Goal: Task Accomplishment & Management: Use online tool/utility

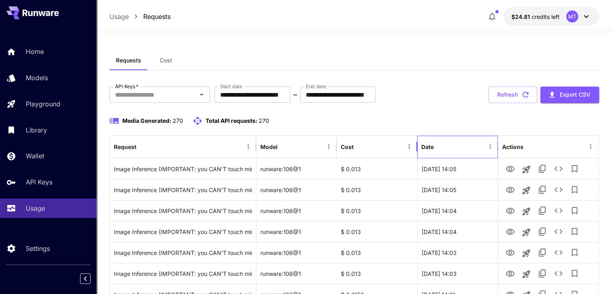
click at [430, 152] on div "Date" at bounding box center [452, 147] width 63 height 22
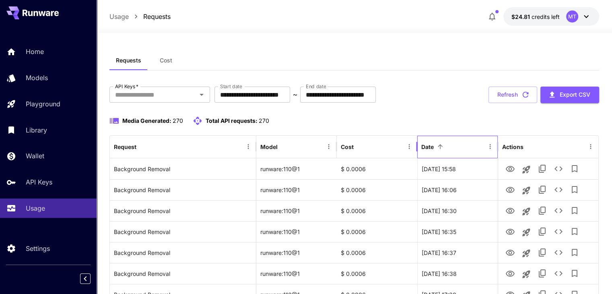
click at [438, 152] on div "Date" at bounding box center [452, 147] width 63 height 22
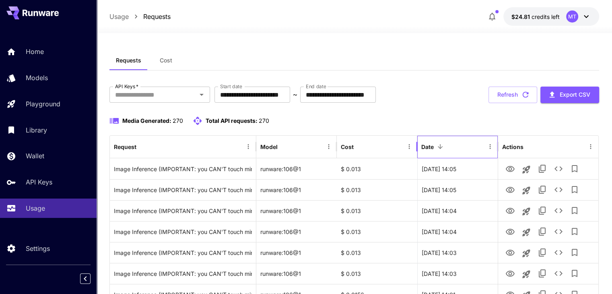
click at [438, 152] on div "Date" at bounding box center [452, 147] width 63 height 22
click at [278, 97] on input "**********" at bounding box center [253, 95] width 76 height 16
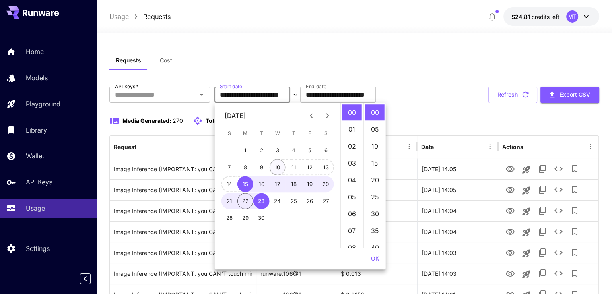
click at [274, 167] on button "10" at bounding box center [278, 167] width 16 height 16
type input "**********"
click at [351, 97] on input "**********" at bounding box center [338, 95] width 76 height 16
click at [279, 184] on button "17" at bounding box center [278, 184] width 16 height 16
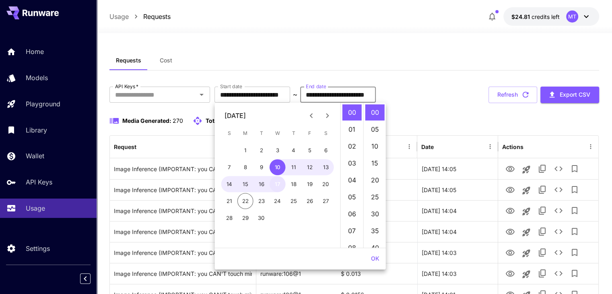
type input "**********"
click at [408, 116] on div "Media Generated: 270 Total API requests: 270" at bounding box center [354, 121] width 490 height 10
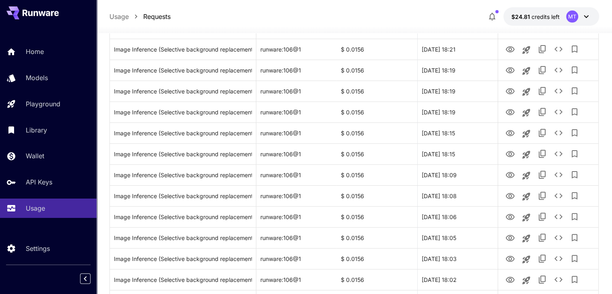
scroll to position [31, 0]
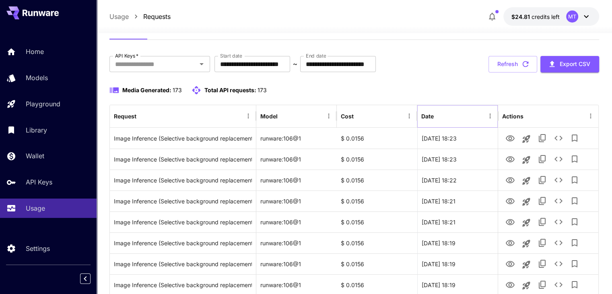
click at [444, 118] on button "Sort" at bounding box center [440, 115] width 11 height 11
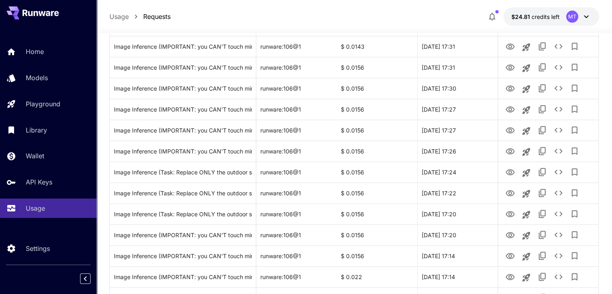
scroll to position [956, 0]
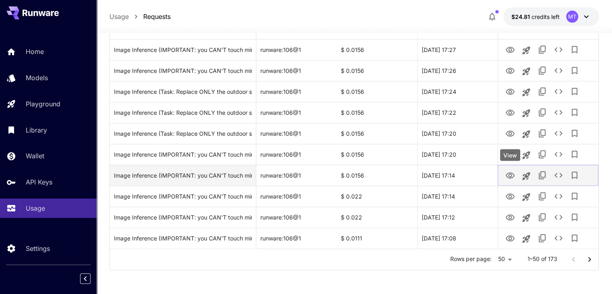
click at [509, 174] on icon "View" at bounding box center [510, 175] width 9 height 6
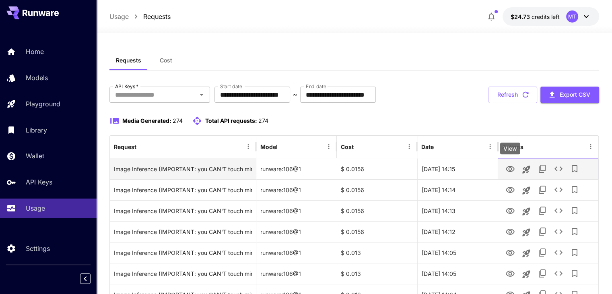
click at [511, 169] on icon "View" at bounding box center [510, 169] width 9 height 6
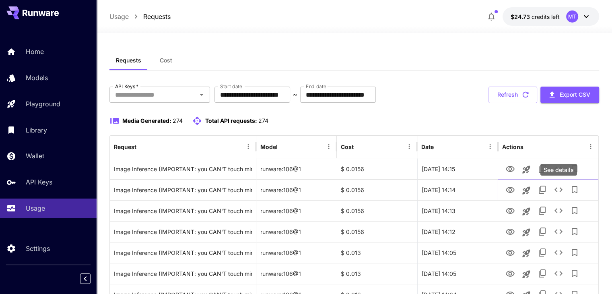
click at [562, 168] on div "See details" at bounding box center [559, 170] width 37 height 12
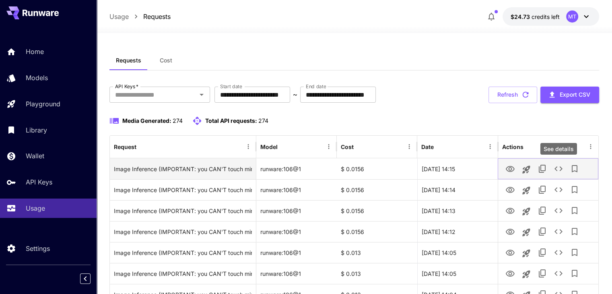
click at [557, 168] on icon "See details" at bounding box center [559, 169] width 10 height 10
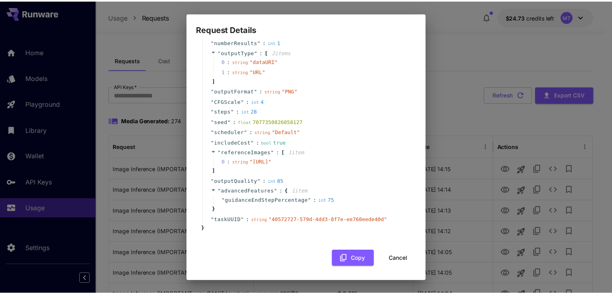
scroll to position [143, 0]
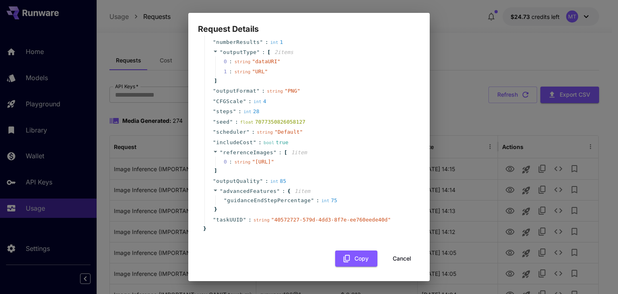
click at [461, 60] on div "Request Details { 17 item s " taskType " : string " imageInference " " model " …" at bounding box center [309, 147] width 618 height 294
click at [400, 261] on button "Cancel" at bounding box center [402, 258] width 36 height 17
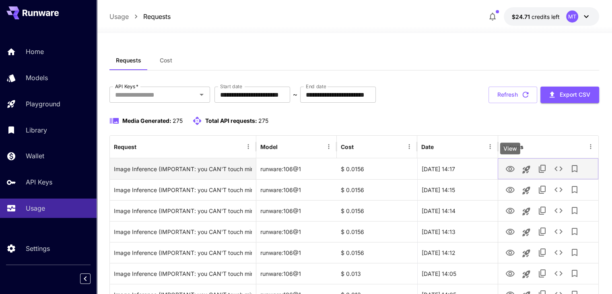
click at [509, 169] on icon "View" at bounding box center [510, 169] width 9 height 6
click at [556, 169] on icon "See details" at bounding box center [559, 168] width 8 height 5
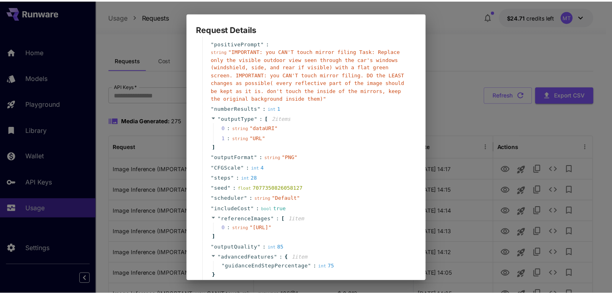
scroll to position [81, 0]
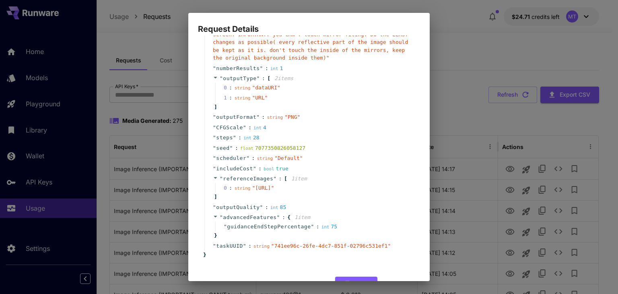
click at [458, 39] on div "Request Details { 15 item s " taskType " : string " imageInference " " model " …" at bounding box center [309, 147] width 618 height 294
click at [453, 129] on div "Request Details { 15 item s " taskType " : string " imageInference " " model " …" at bounding box center [309, 147] width 618 height 294
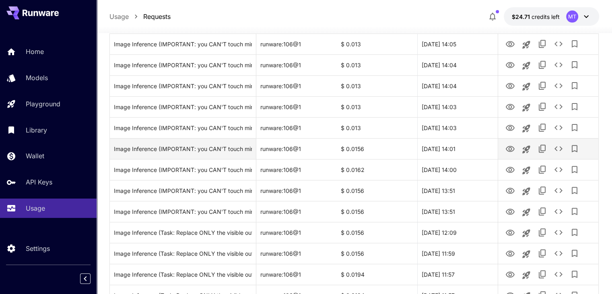
scroll to position [322, 0]
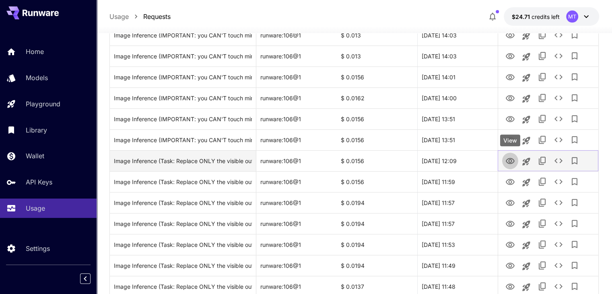
click at [510, 157] on icon "View" at bounding box center [511, 161] width 10 height 10
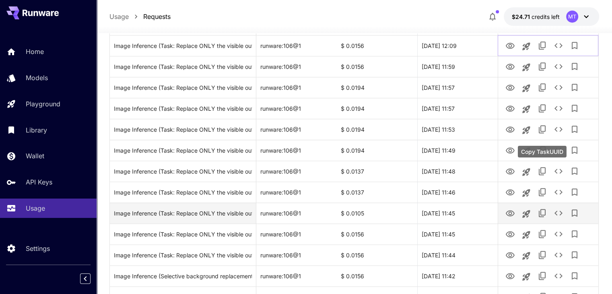
scroll to position [443, 0]
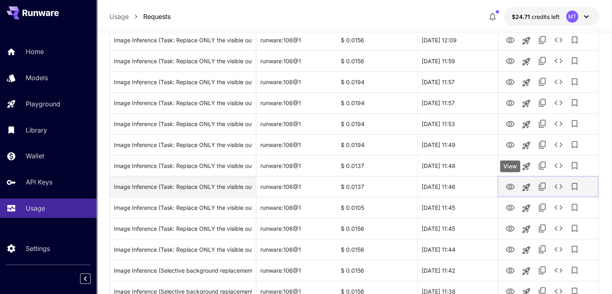
click at [506, 187] on icon "View" at bounding box center [510, 187] width 9 height 6
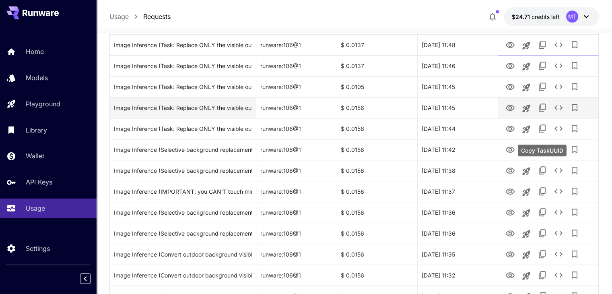
scroll to position [604, 0]
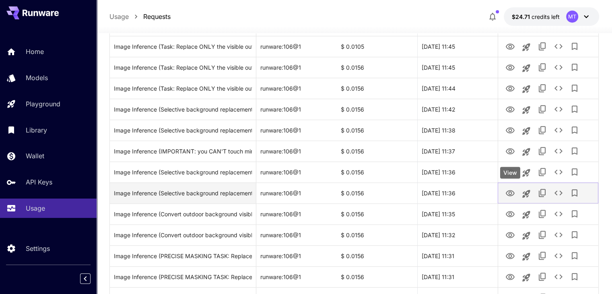
click at [506, 192] on icon "View" at bounding box center [510, 193] width 9 height 6
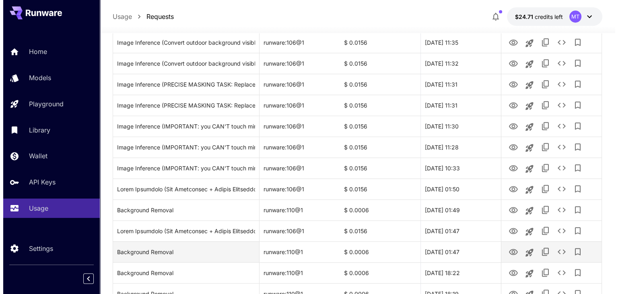
scroll to position [805, 0]
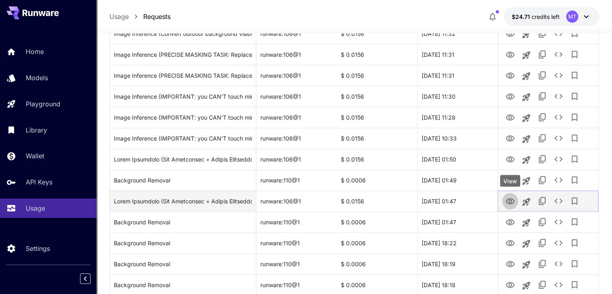
click at [510, 202] on icon "View" at bounding box center [510, 201] width 9 height 6
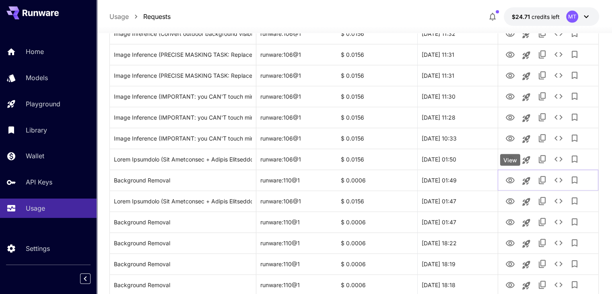
click at [508, 162] on div "View" at bounding box center [510, 160] width 20 height 12
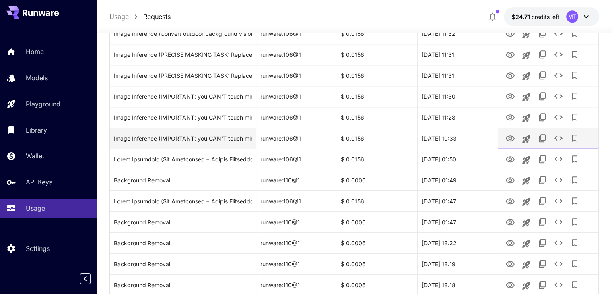
click at [509, 138] on icon "View" at bounding box center [510, 138] width 9 height 6
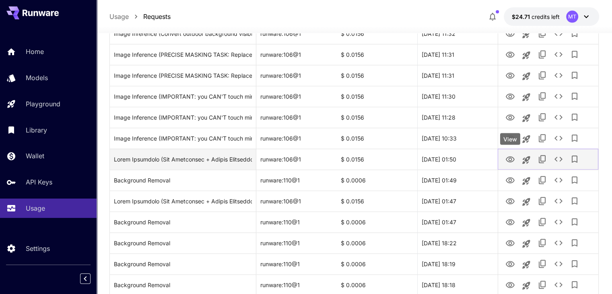
click at [512, 157] on icon "View" at bounding box center [511, 160] width 10 height 10
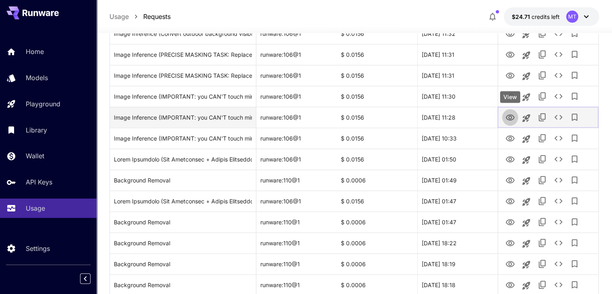
click at [509, 117] on icon "View" at bounding box center [511, 118] width 10 height 10
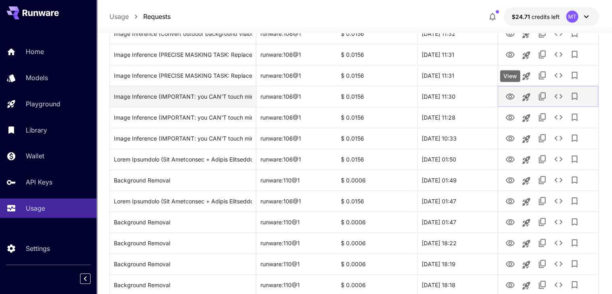
click at [506, 99] on icon "View" at bounding box center [511, 97] width 10 height 10
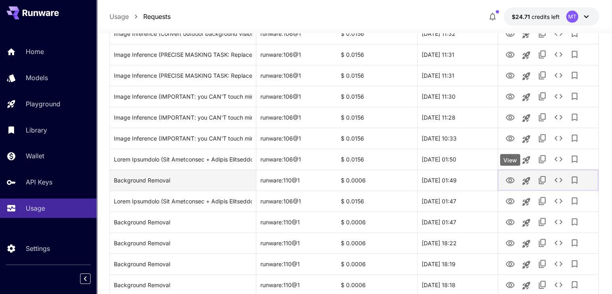
click at [510, 178] on icon "View" at bounding box center [510, 180] width 9 height 6
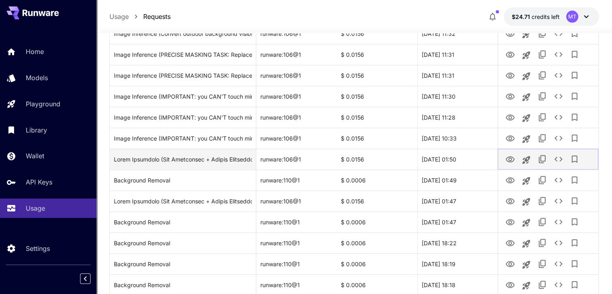
click at [511, 157] on icon "View" at bounding box center [511, 160] width 10 height 10
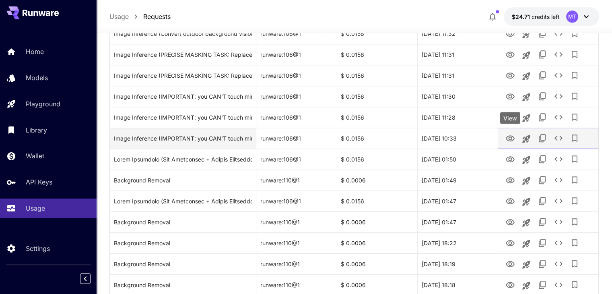
click at [508, 140] on icon "View" at bounding box center [510, 138] width 9 height 6
click at [555, 140] on icon "See details" at bounding box center [559, 138] width 10 height 10
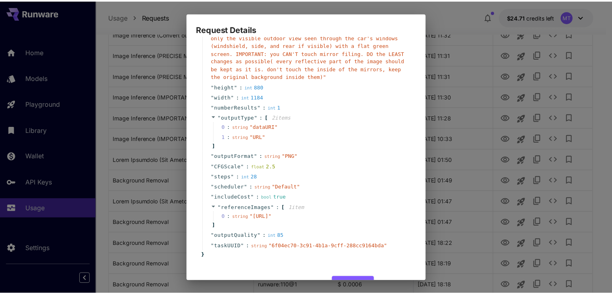
scroll to position [104, 0]
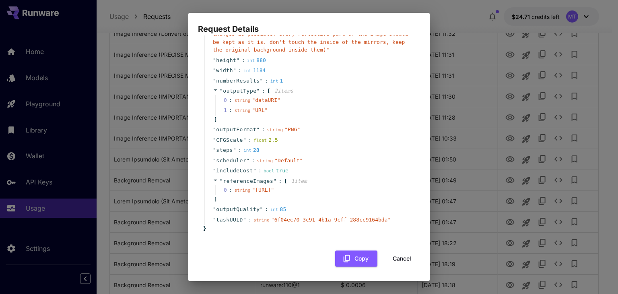
drag, startPoint x: 243, startPoint y: 182, endPoint x: 268, endPoint y: 192, distance: 27.4
click at [268, 192] on span "" https://im.runware.ai/image/ii/205cefca-ddb8-4af0-ae84-3e42328767d1.jpg "" at bounding box center [263, 190] width 22 height 6
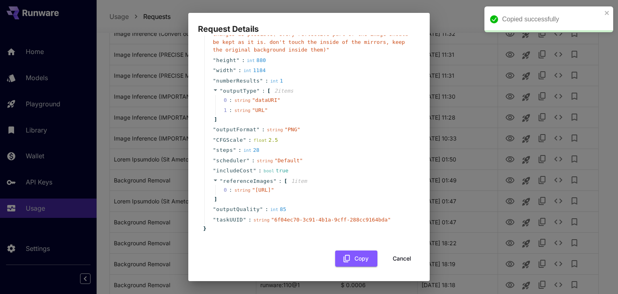
click at [452, 161] on div "Request Details { 15 item s " taskType " : string " imageInference " " model " …" at bounding box center [309, 147] width 618 height 294
click at [394, 263] on button "Cancel" at bounding box center [402, 258] width 36 height 17
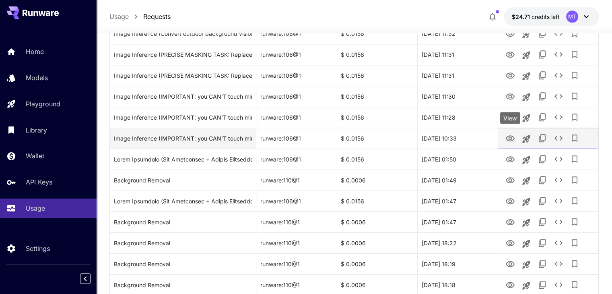
click at [513, 137] on icon "View" at bounding box center [510, 138] width 9 height 6
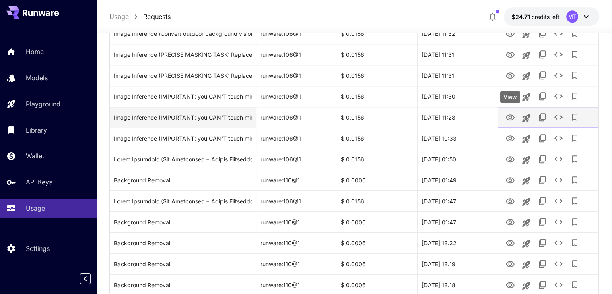
click at [510, 123] on button "View" at bounding box center [510, 117] width 16 height 17
click at [508, 117] on icon "View" at bounding box center [510, 117] width 9 height 6
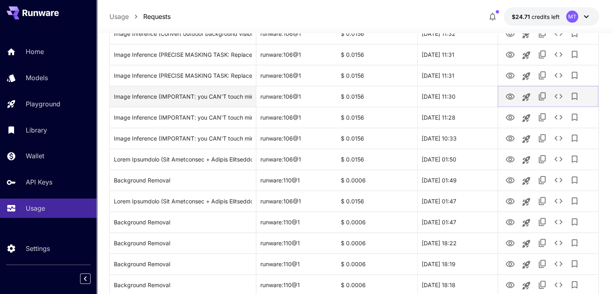
click at [511, 94] on icon "View" at bounding box center [510, 96] width 9 height 6
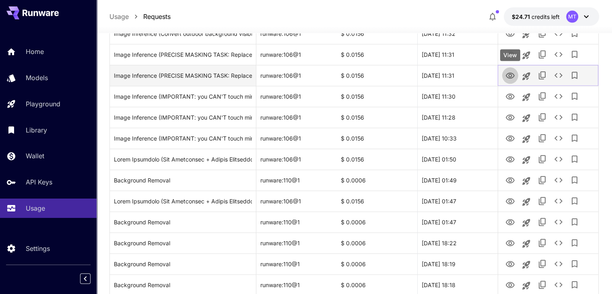
click at [508, 74] on icon "View" at bounding box center [510, 75] width 9 height 6
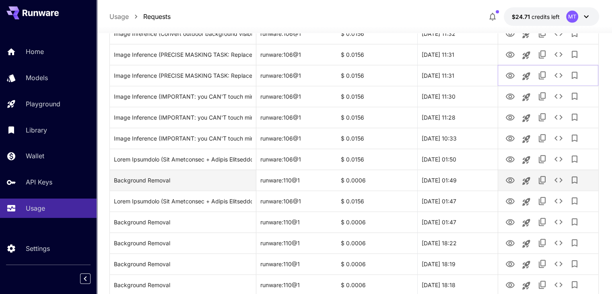
scroll to position [956, 0]
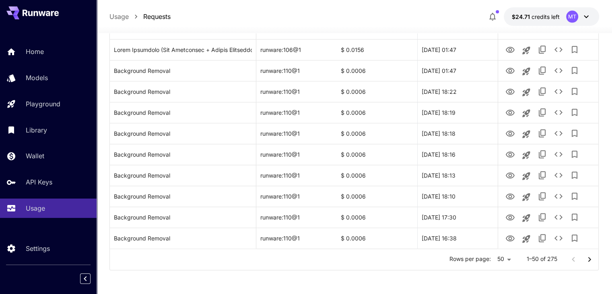
click at [587, 259] on icon "Go to next page" at bounding box center [590, 259] width 10 height 10
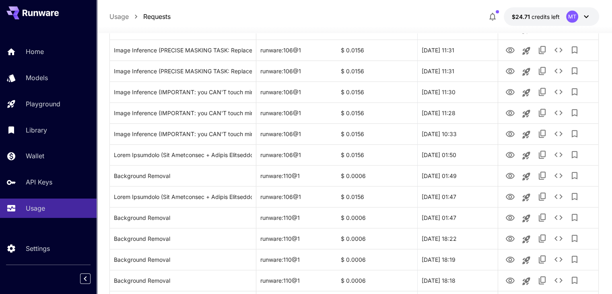
scroll to position [795, 0]
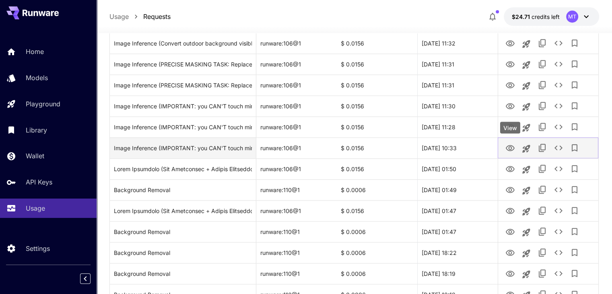
click at [511, 148] on icon "View" at bounding box center [511, 148] width 10 height 10
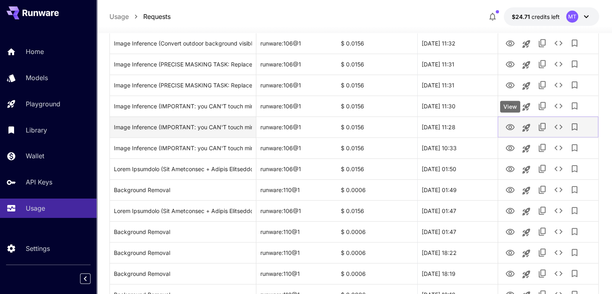
click at [507, 128] on icon "View" at bounding box center [511, 127] width 10 height 10
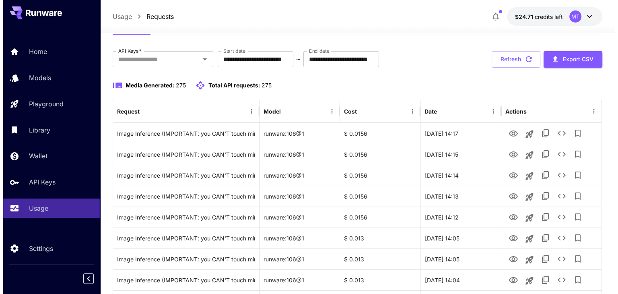
scroll to position [0, 0]
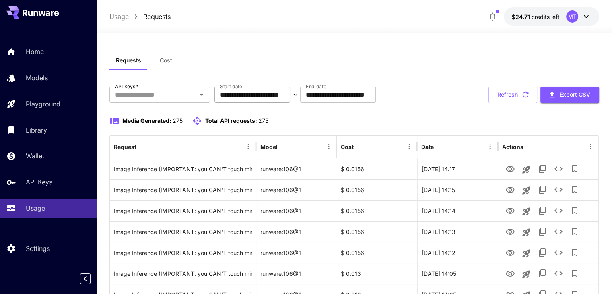
click at [242, 95] on input "**********" at bounding box center [253, 95] width 76 height 16
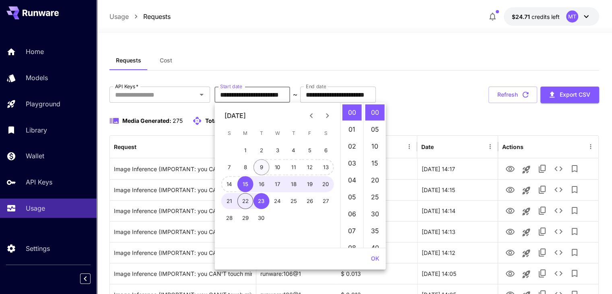
click at [260, 169] on button "9" at bounding box center [262, 167] width 16 height 16
type input "**********"
click at [332, 96] on input "**********" at bounding box center [338, 95] width 76 height 16
click at [262, 182] on button "16" at bounding box center [262, 184] width 16 height 16
type input "**********"
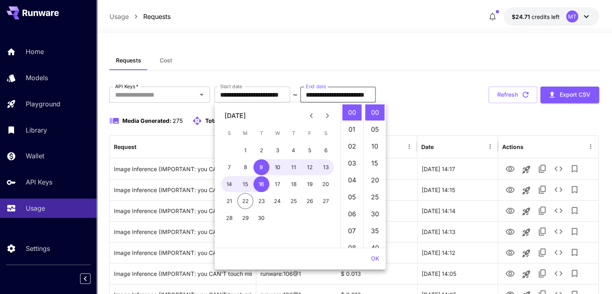
click at [433, 87] on div "**********" at bounding box center [354, 95] width 490 height 17
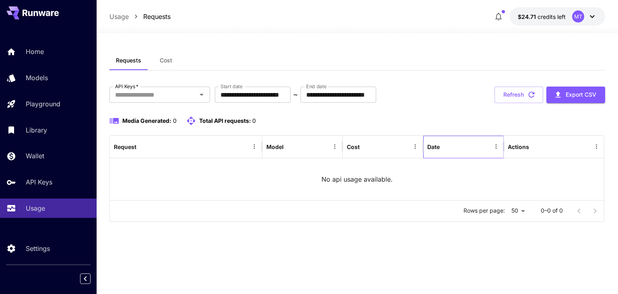
click at [440, 147] on div "Date" at bounding box center [433, 146] width 12 height 7
click at [243, 92] on input "**********" at bounding box center [253, 95] width 76 height 16
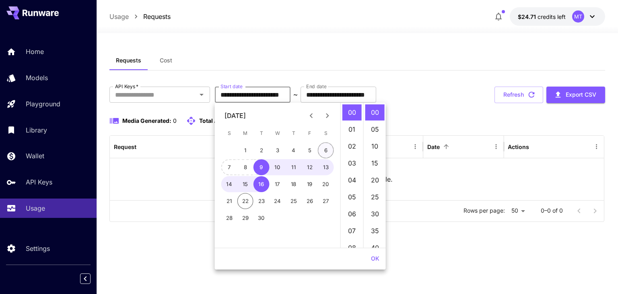
click at [318, 148] on button "6" at bounding box center [326, 150] width 16 height 16
click at [279, 182] on button "17" at bounding box center [278, 184] width 16 height 16
type input "**********"
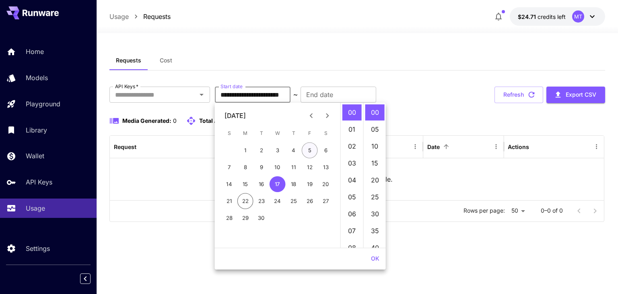
click at [316, 150] on button "5" at bounding box center [310, 150] width 16 height 16
type input "**********"
click at [338, 93] on div "**********" at bounding box center [339, 95] width 76 height 16
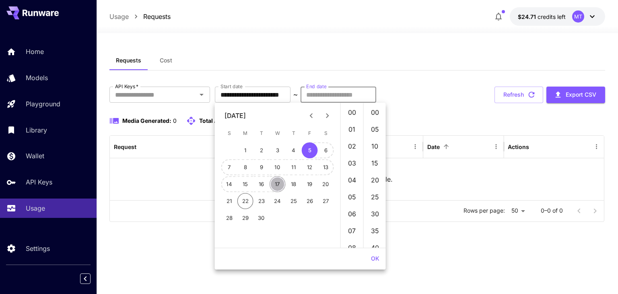
click at [280, 182] on button "17" at bounding box center [278, 184] width 16 height 16
type input "**********"
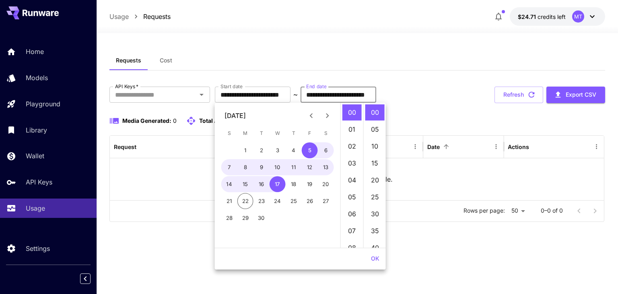
click at [402, 105] on div "**********" at bounding box center [356, 154] width 495 height 135
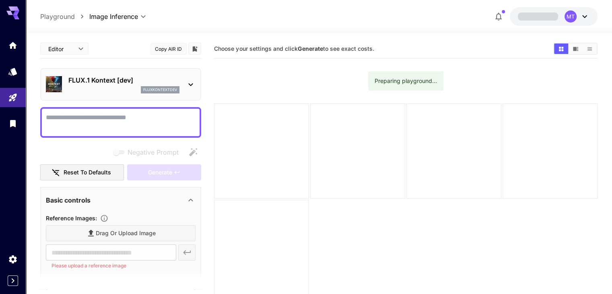
click at [190, 91] on div "FLUX.1 Kontext [dev] fluxkontextdev" at bounding box center [121, 84] width 150 height 25
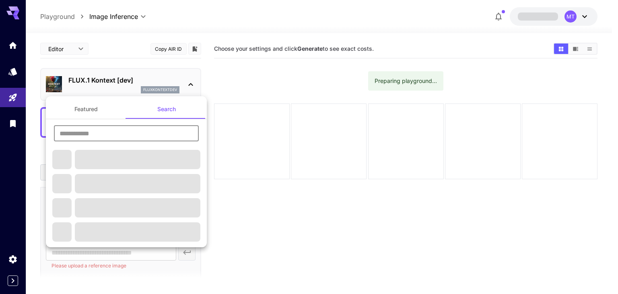
click at [154, 129] on input "text" at bounding box center [126, 133] width 145 height 16
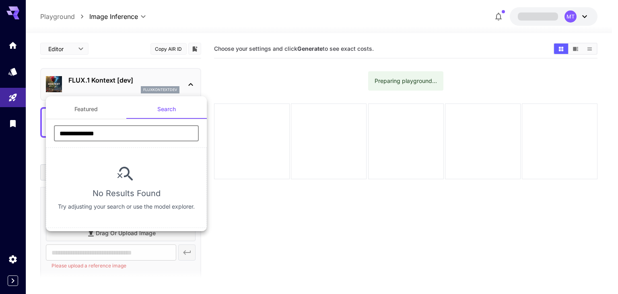
drag, startPoint x: 139, startPoint y: 132, endPoint x: 134, endPoint y: 130, distance: 5.9
click at [138, 132] on input "**********" at bounding box center [126, 133] width 145 height 16
type input "*"
type input "**********"
click at [129, 132] on input "**********" at bounding box center [126, 133] width 145 height 16
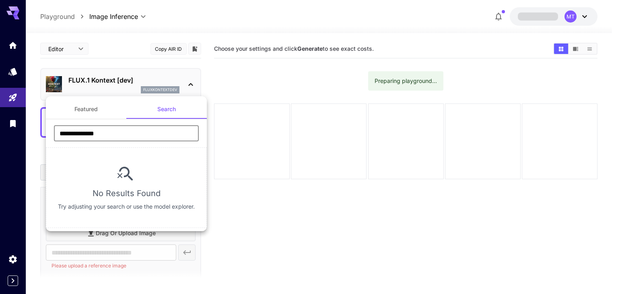
click at [129, 132] on input "**********" at bounding box center [126, 133] width 145 height 16
click at [321, 58] on div at bounding box center [309, 147] width 618 height 294
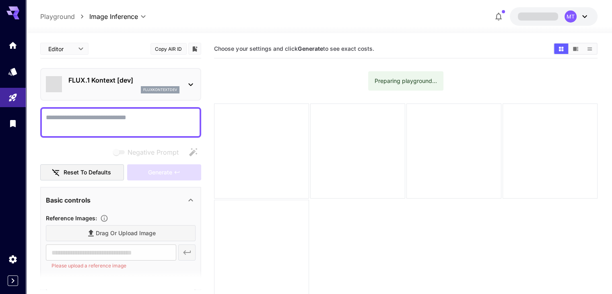
type input "*******"
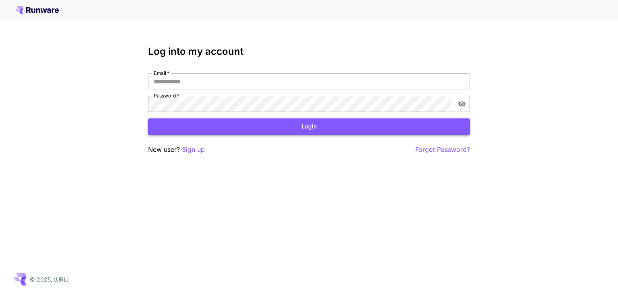
type input "**********"
click at [288, 131] on button "Login" at bounding box center [309, 126] width 322 height 17
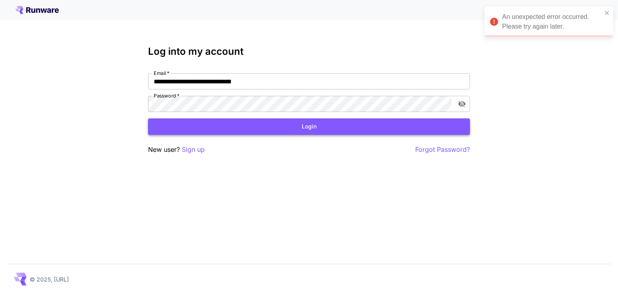
click at [293, 129] on button "Login" at bounding box center [309, 126] width 322 height 17
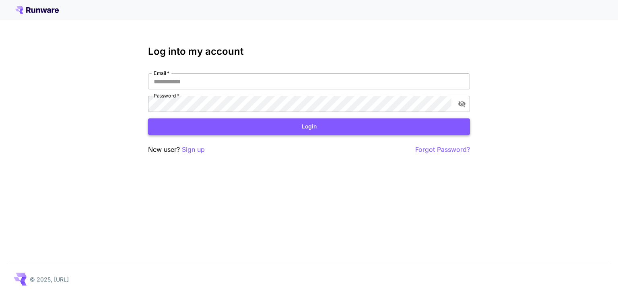
type input "**********"
click at [438, 132] on button "Login" at bounding box center [309, 126] width 322 height 17
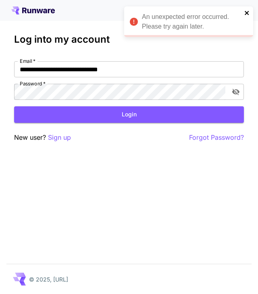
click at [149, 118] on button "Login" at bounding box center [128, 114] width 229 height 17
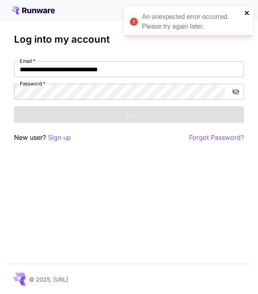
click at [246, 13] on icon "close" at bounding box center [246, 13] width 4 height 4
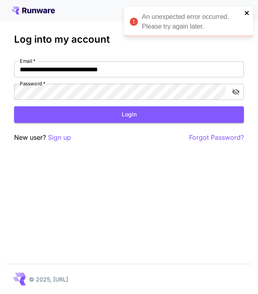
click at [245, 12] on icon "close" at bounding box center [247, 13] width 6 height 6
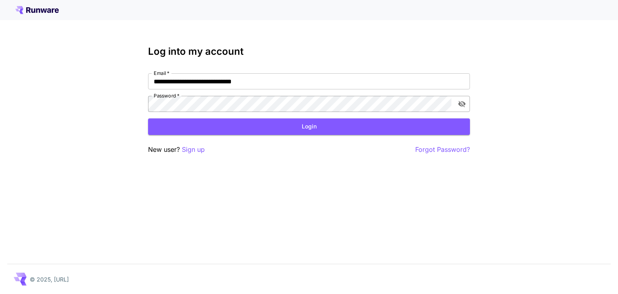
click at [460, 103] on icon "toggle password visibility" at bounding box center [462, 104] width 8 height 8
click at [250, 129] on button "Login" at bounding box center [309, 126] width 322 height 17
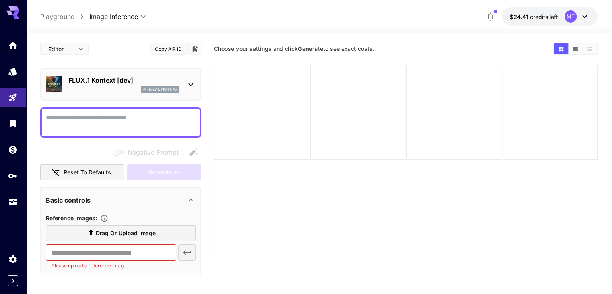
click at [126, 121] on textarea "Negative Prompt" at bounding box center [121, 122] width 150 height 19
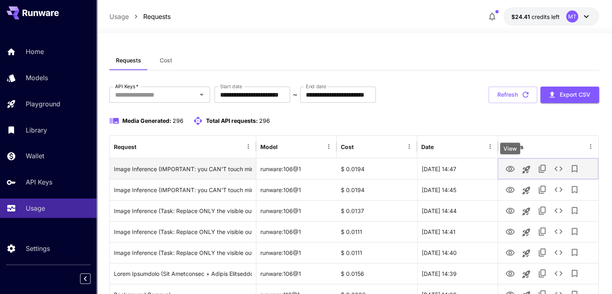
click at [507, 167] on icon "View" at bounding box center [510, 169] width 9 height 6
click at [561, 171] on icon "See details" at bounding box center [559, 169] width 10 height 10
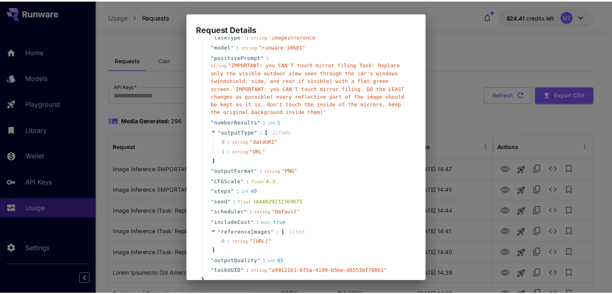
scroll to position [40, 0]
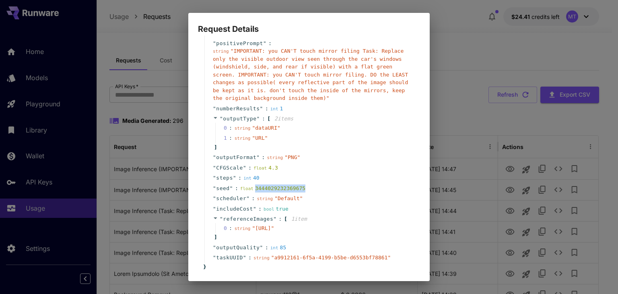
drag, startPoint x: 251, startPoint y: 188, endPoint x: 298, endPoint y: 190, distance: 46.7
click at [298, 190] on div "float 3444029232369675" at bounding box center [272, 188] width 65 height 8
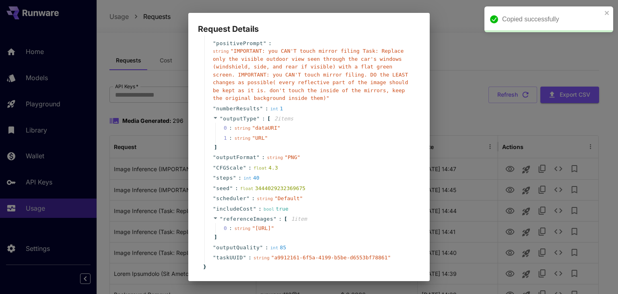
click at [456, 44] on div "Request Details { 14 item s " taskType " : string " imageInference " " model " …" at bounding box center [309, 147] width 618 height 294
click at [262, 2] on div "Request Details { 14 item s " taskType " : string " imageInference " " model " …" at bounding box center [309, 147] width 618 height 294
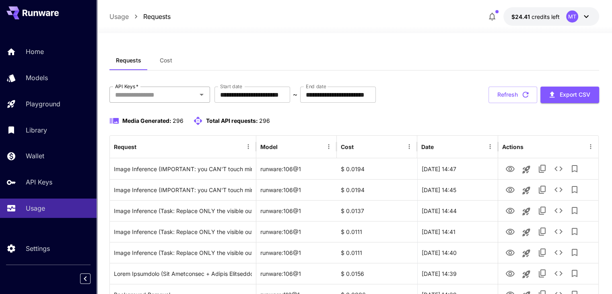
click at [201, 95] on icon "Open" at bounding box center [202, 95] width 4 height 2
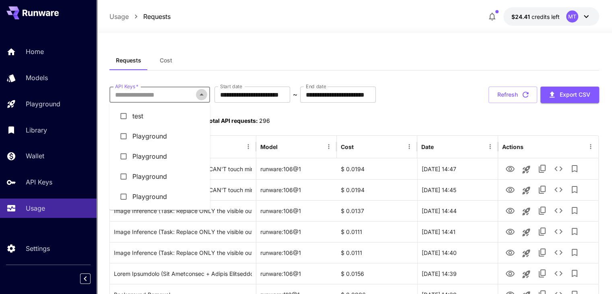
click at [201, 95] on icon "Close" at bounding box center [202, 94] width 4 height 2
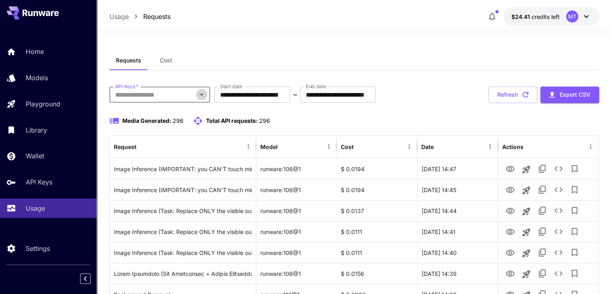
click at [201, 95] on icon "Open" at bounding box center [202, 95] width 4 height 2
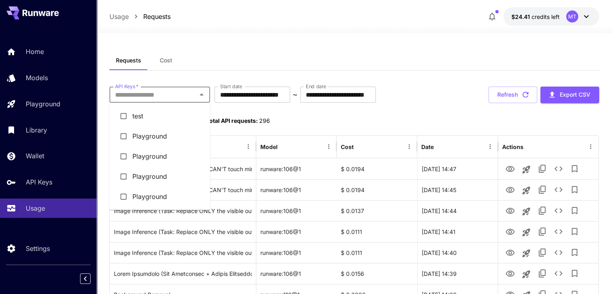
click at [140, 139] on li "Playground" at bounding box center [159, 136] width 101 height 20
click at [141, 160] on div "Image Inference (IMPORTANT: you CAN'T touch mirror filing Task: Replace only th…" at bounding box center [183, 169] width 138 height 21
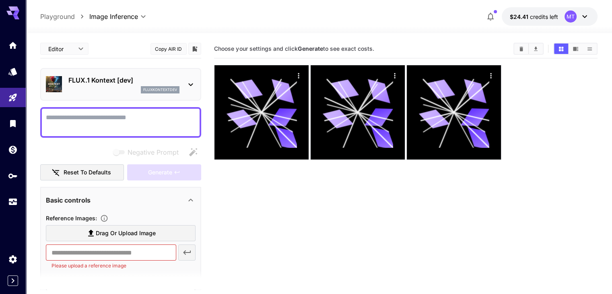
click at [93, 125] on textarea "Negative Prompt" at bounding box center [121, 122] width 150 height 19
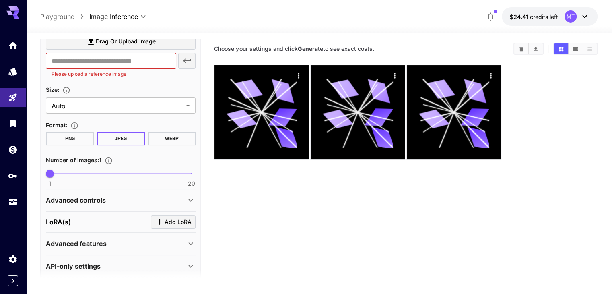
scroll to position [198, 0]
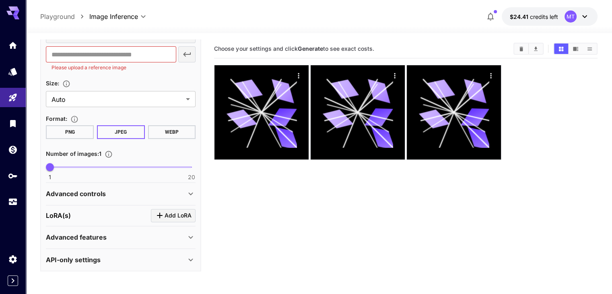
click at [88, 134] on button "PNG" at bounding box center [70, 132] width 48 height 14
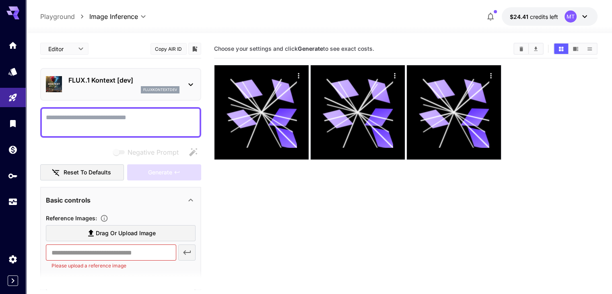
click at [120, 123] on textarea "Negative Prompt" at bounding box center [121, 122] width 150 height 19
click at [193, 83] on icon at bounding box center [191, 85] width 10 height 10
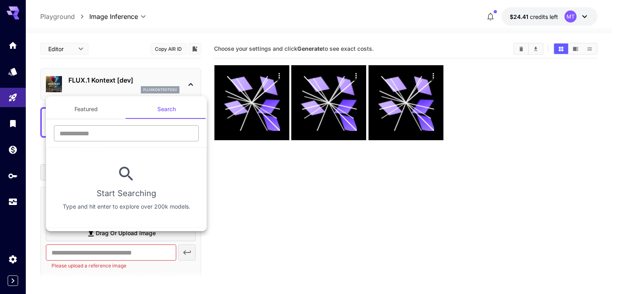
click at [141, 134] on input "text" at bounding box center [126, 133] width 145 height 16
type input "**********"
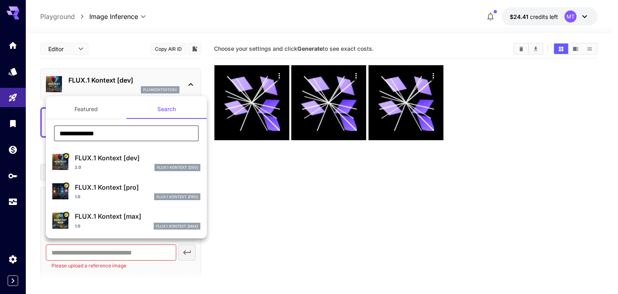
click at [99, 164] on div "2.0 FLUX.1 Kontext [dev]" at bounding box center [138, 167] width 126 height 7
type input "*"
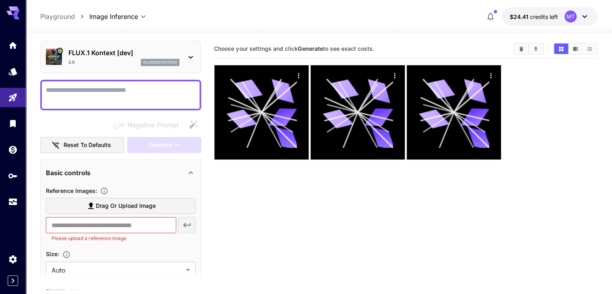
scroll to position [40, 0]
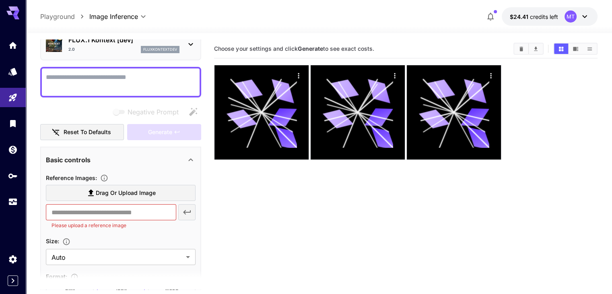
click at [116, 78] on textarea "Negative Prompt" at bounding box center [121, 81] width 150 height 19
paste textarea "**********"
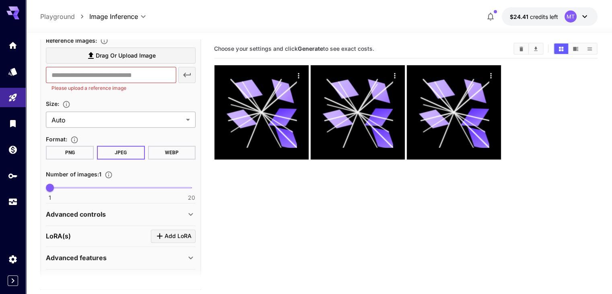
scroll to position [332, 0]
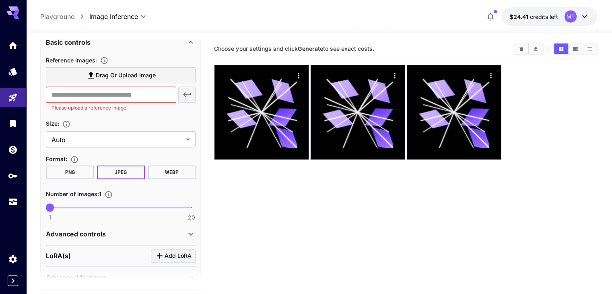
type textarea "**********"
click at [73, 170] on button "PNG" at bounding box center [70, 172] width 48 height 14
click at [150, 140] on body "**********" at bounding box center [306, 178] width 612 height 357
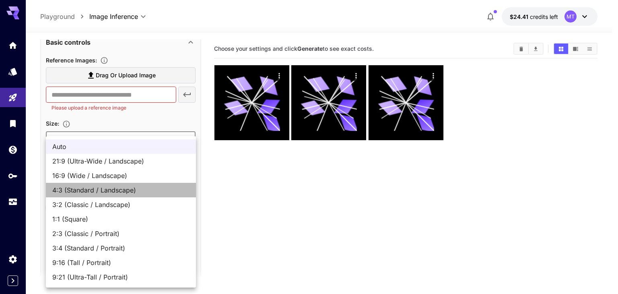
click at [92, 192] on span "4:3 (Standard / Landscape)" at bounding box center [120, 190] width 137 height 10
type input "**********"
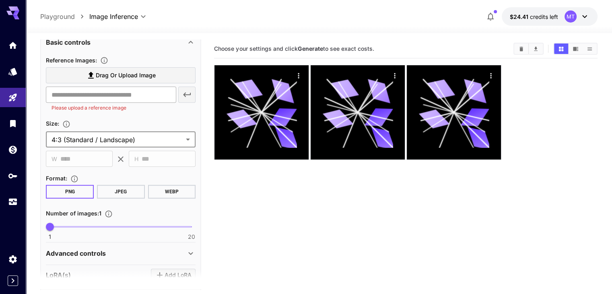
click at [108, 98] on input "text" at bounding box center [111, 95] width 130 height 16
click at [128, 71] on span "Drag or upload image" at bounding box center [126, 75] width 60 height 10
click at [0, 0] on input "Drag or upload image" at bounding box center [0, 0] width 0 height 0
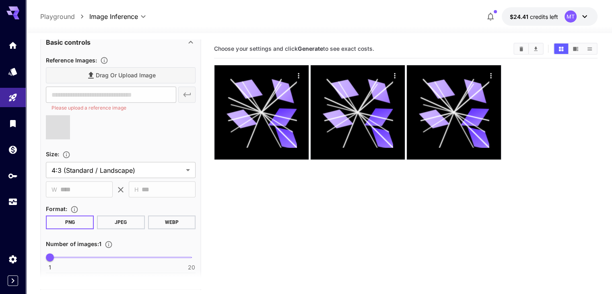
type input "**********"
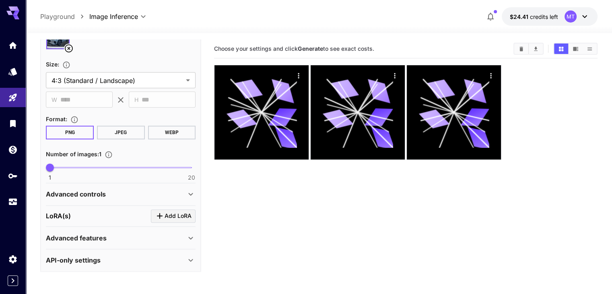
scroll to position [413, 0]
click at [148, 237] on div "Advanced features" at bounding box center [116, 237] width 140 height 10
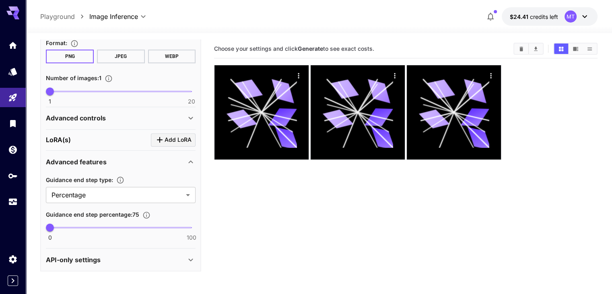
click at [160, 114] on div "Advanced controls" at bounding box center [116, 118] width 140 height 10
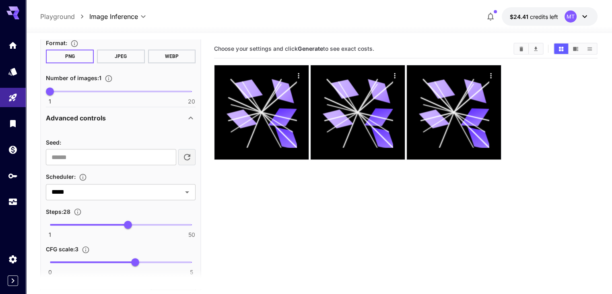
click at [151, 258] on span "0 5 3" at bounding box center [121, 262] width 142 height 12
type input "***"
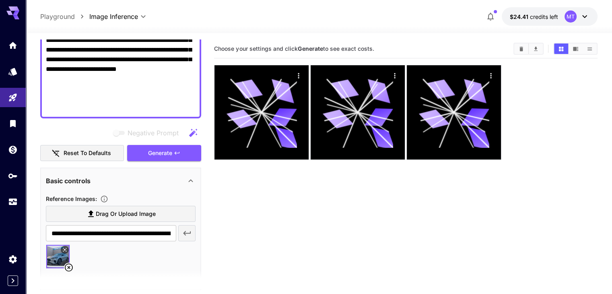
scroll to position [118, 0]
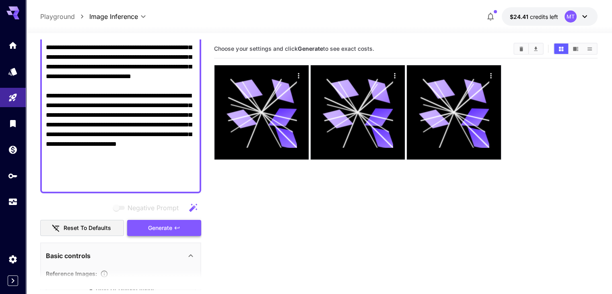
click at [167, 228] on span "Generate" at bounding box center [160, 228] width 24 height 10
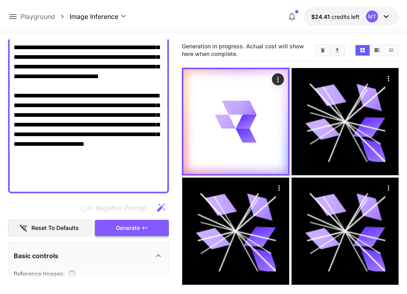
click at [157, 225] on button "Generate" at bounding box center [132, 228] width 74 height 17
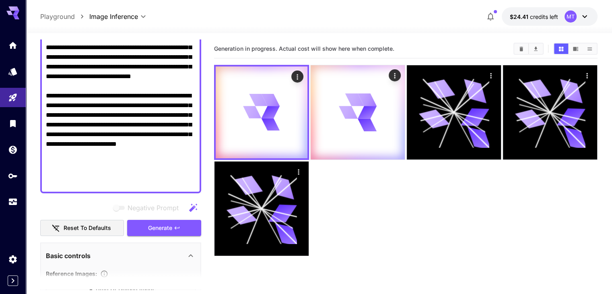
click at [295, 202] on section "Generation in progress. Actual cost will show here when complete." at bounding box center [405, 186] width 383 height 294
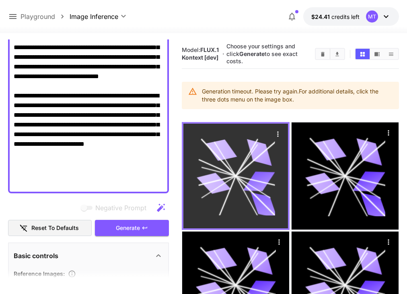
drag, startPoint x: 362, startPoint y: 95, endPoint x: 243, endPoint y: 136, distance: 126.3
click at [274, 136] on icon "Actions" at bounding box center [278, 134] width 8 height 8
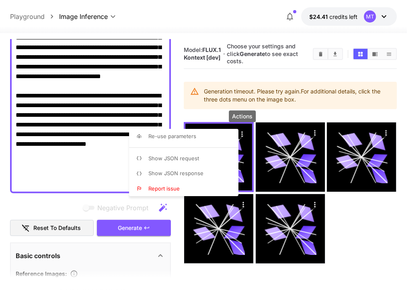
click at [322, 86] on div at bounding box center [206, 147] width 413 height 294
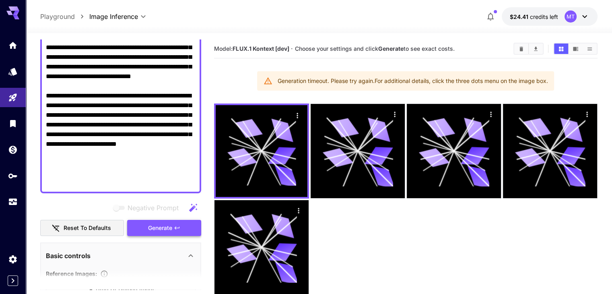
click at [176, 229] on icon "button" at bounding box center [177, 228] width 6 height 6
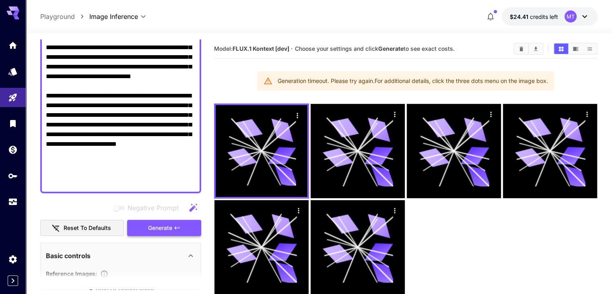
click at [182, 225] on button "Generate" at bounding box center [164, 228] width 74 height 17
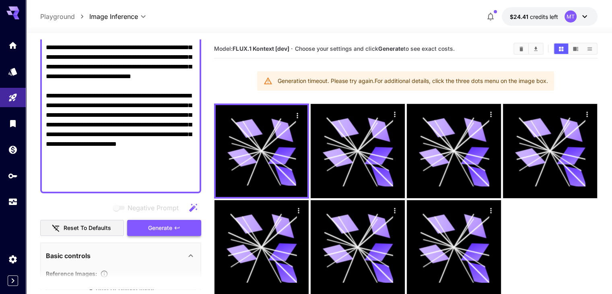
click at [169, 225] on span "Generate" at bounding box center [160, 228] width 24 height 10
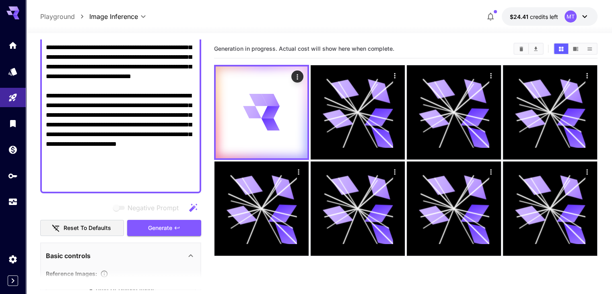
click at [580, 17] on icon at bounding box center [585, 17] width 10 height 10
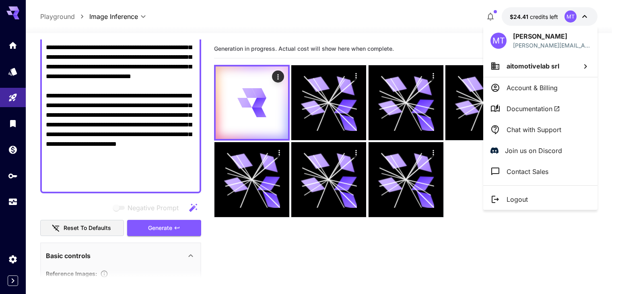
click at [584, 18] on div at bounding box center [309, 147] width 618 height 294
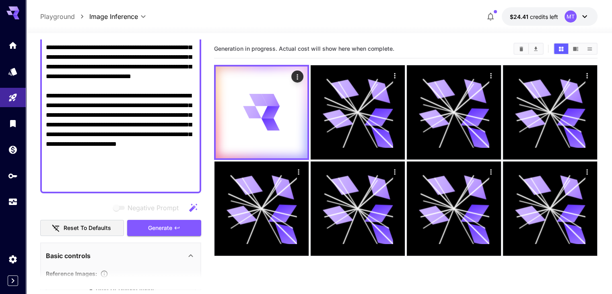
click at [448, 24] on div at bounding box center [319, 28] width 586 height 10
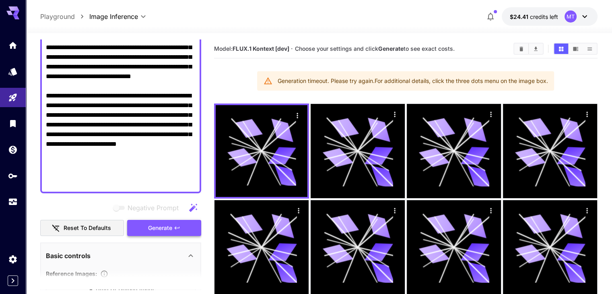
click at [163, 230] on span "Generate" at bounding box center [160, 228] width 24 height 10
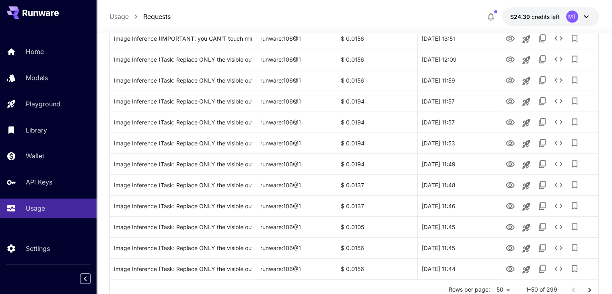
scroll to position [956, 0]
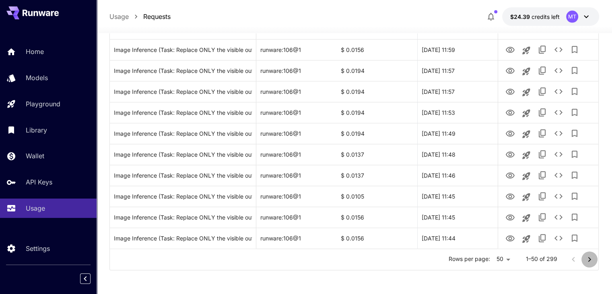
click at [591, 258] on icon "Go to next page" at bounding box center [590, 259] width 10 height 10
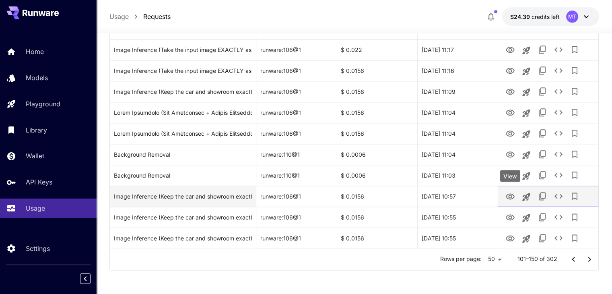
click at [512, 194] on icon "View" at bounding box center [510, 196] width 9 height 6
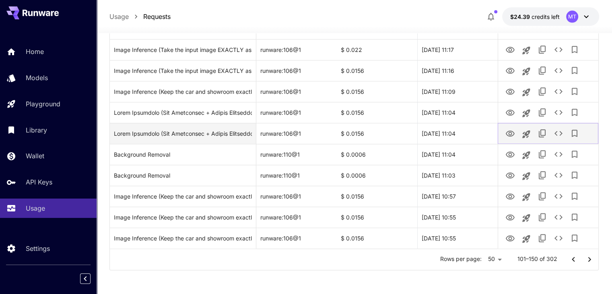
click at [507, 132] on icon "View" at bounding box center [510, 133] width 9 height 6
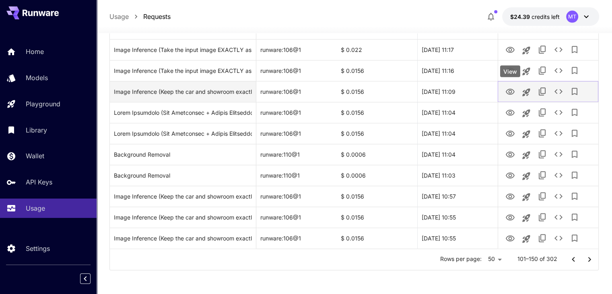
click at [509, 92] on icon "View" at bounding box center [510, 92] width 9 height 6
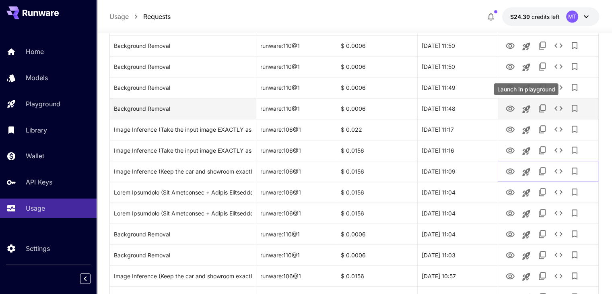
scroll to position [876, 0]
click at [510, 113] on icon "View" at bounding box center [511, 110] width 10 height 10
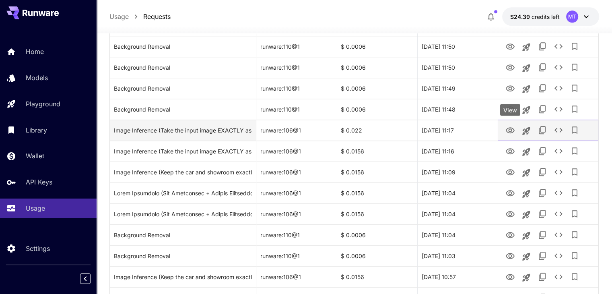
click at [512, 132] on icon "View" at bounding box center [511, 131] width 10 height 10
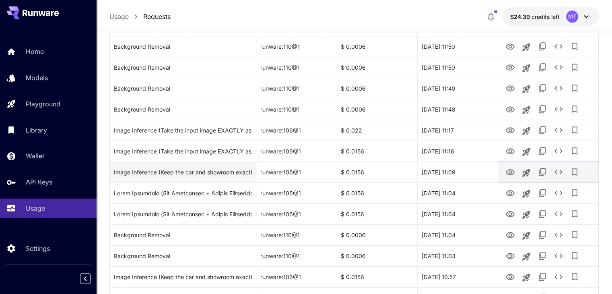
click at [511, 173] on icon "View" at bounding box center [511, 172] width 10 height 10
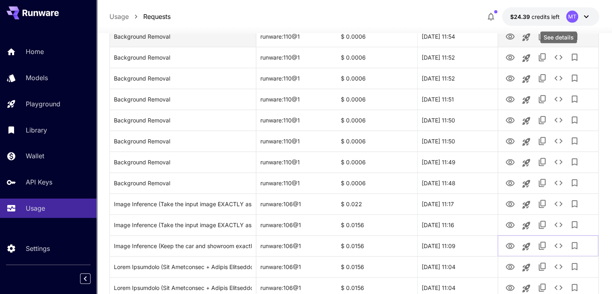
scroll to position [675, 0]
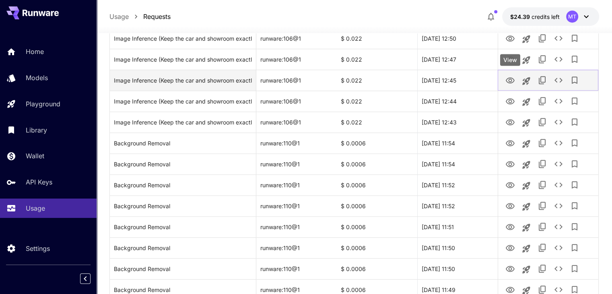
click at [506, 81] on icon "View" at bounding box center [510, 80] width 9 height 6
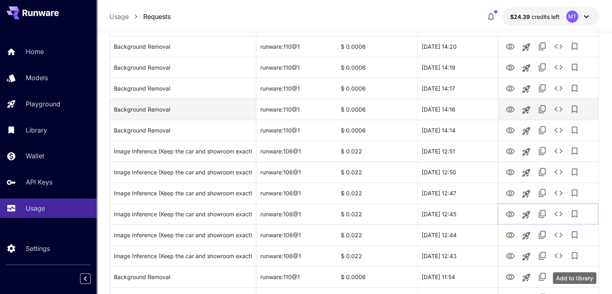
scroll to position [514, 0]
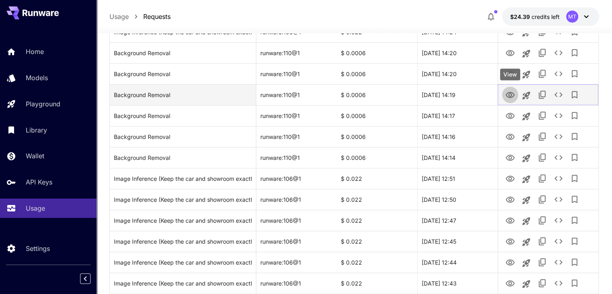
click at [508, 97] on icon "View" at bounding box center [511, 95] width 10 height 10
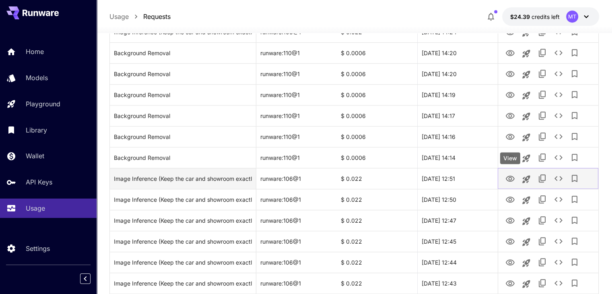
click at [508, 180] on icon "View" at bounding box center [511, 179] width 10 height 10
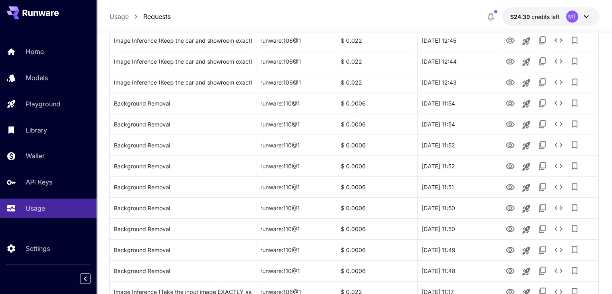
scroll to position [715, 0]
click at [512, 83] on icon "View" at bounding box center [510, 82] width 9 height 6
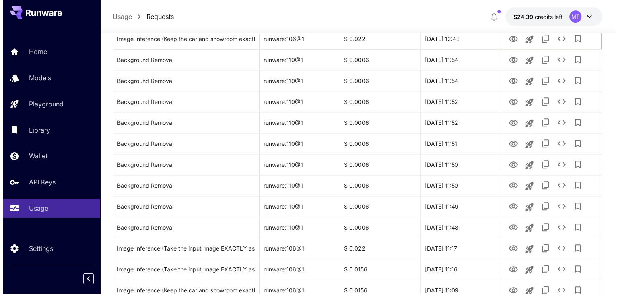
scroll to position [956, 0]
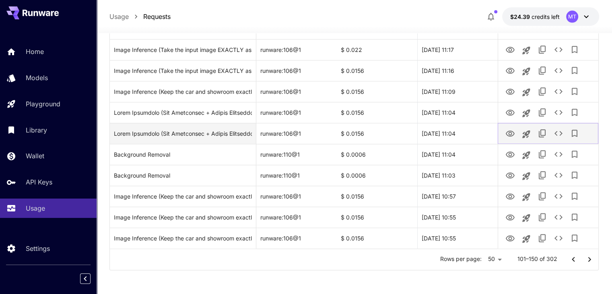
click at [504, 134] on button "View" at bounding box center [510, 133] width 16 height 17
click at [514, 138] on icon "View" at bounding box center [511, 134] width 10 height 10
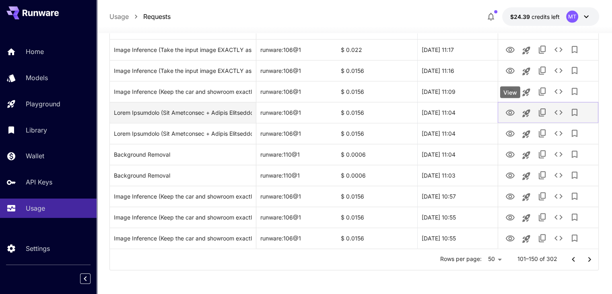
click at [510, 110] on icon "View" at bounding box center [510, 112] width 9 height 6
click at [560, 114] on icon "See details" at bounding box center [559, 112] width 8 height 5
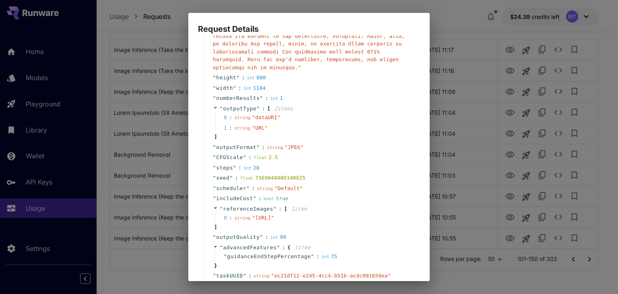
scroll to position [282, 0]
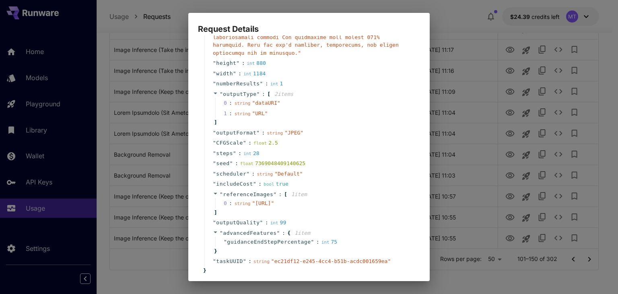
drag, startPoint x: 243, startPoint y: 195, endPoint x: 269, endPoint y: 204, distance: 28.3
click at [269, 204] on span "" https://im.runware.ai/image/ii/ceb969ac-d833-4d9c-a27e-9af56b2ebaaf.jpg "" at bounding box center [263, 203] width 22 height 6
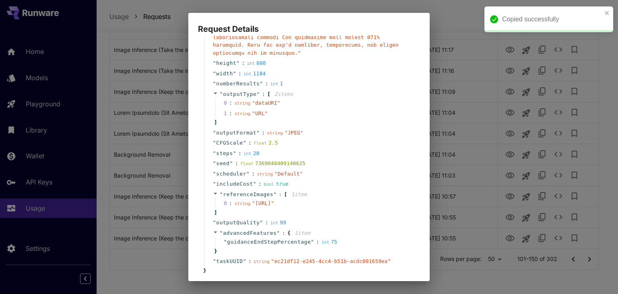
copy span "https://im.runware.ai/image/ii/ceb969ac-d833-4d9c-a27e-9af56b2ebaaf.jpg"
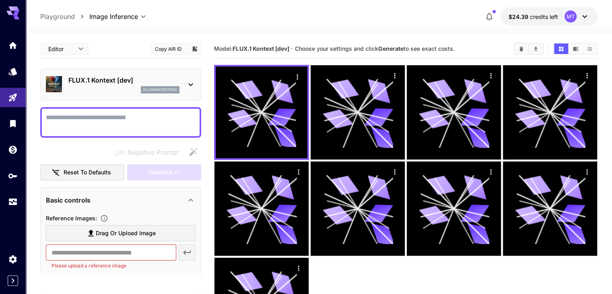
click at [188, 87] on icon at bounding box center [191, 85] width 10 height 10
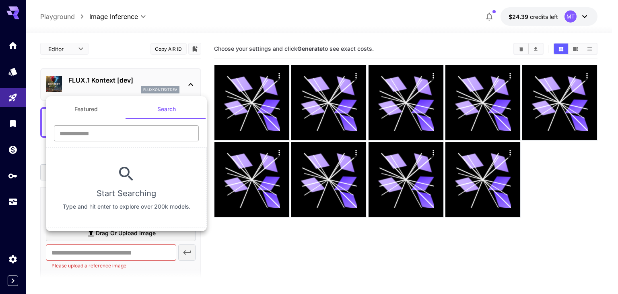
click at [132, 129] on input "text" at bounding box center [126, 133] width 145 height 16
type input "**********"
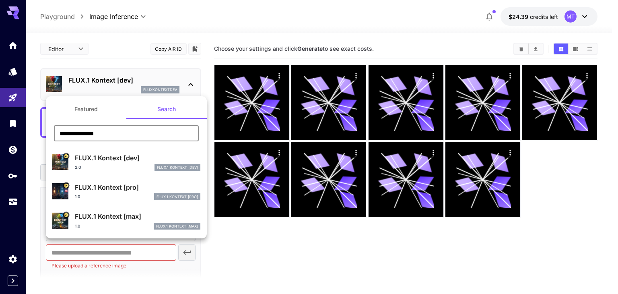
click at [121, 167] on div "2.0 FLUX.1 Kontext [dev]" at bounding box center [138, 167] width 126 height 7
type input "*"
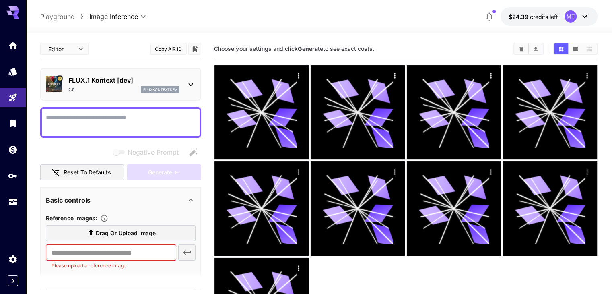
click at [107, 130] on textarea "Negative Prompt" at bounding box center [121, 122] width 150 height 19
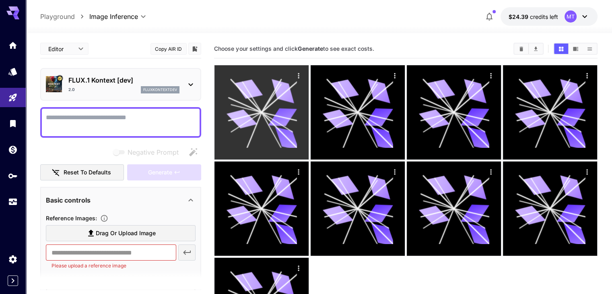
drag, startPoint x: 107, startPoint y: 130, endPoint x: 280, endPoint y: 75, distance: 181.8
click at [298, 75] on icon "Actions" at bounding box center [298, 75] width 1 height 5
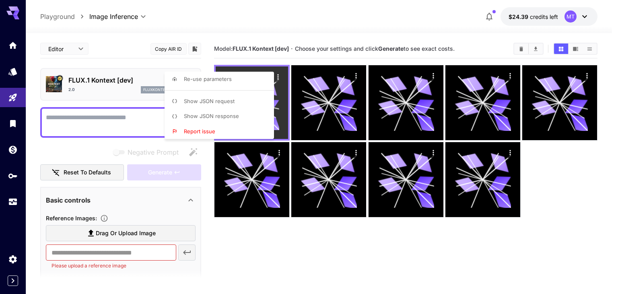
click at [280, 75] on div at bounding box center [309, 147] width 618 height 294
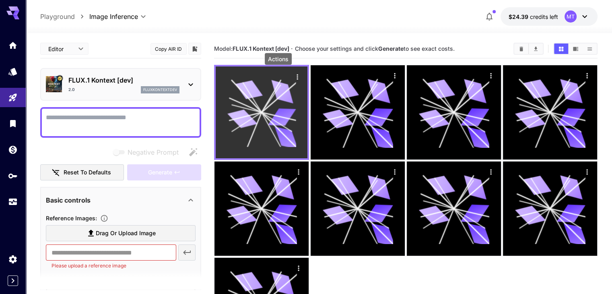
click at [293, 77] on icon "Actions" at bounding box center [297, 77] width 8 height 8
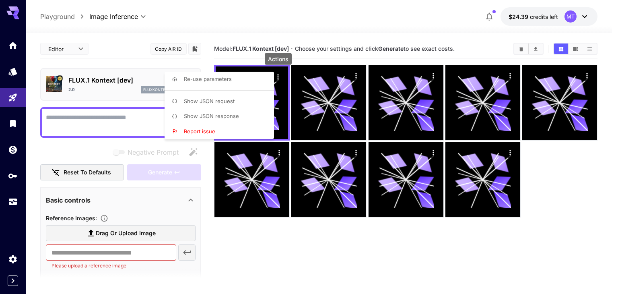
click at [208, 79] on span "Re-use parameters" at bounding box center [208, 79] width 48 height 6
type input "*"
type input "*******"
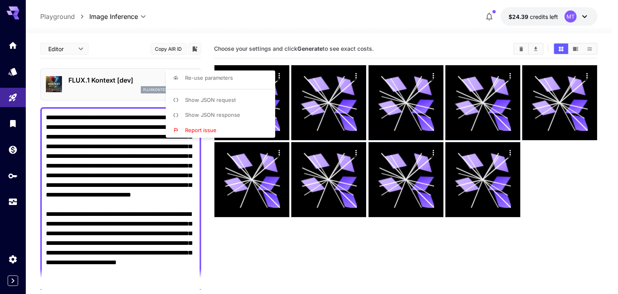
type input "**********"
type input "**"
type input "***"
type input "*****"
click at [113, 81] on div at bounding box center [309, 147] width 618 height 294
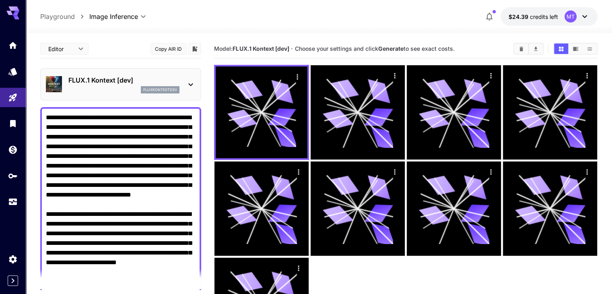
click at [156, 81] on p "FLUX.1 Kontext [dev]" at bounding box center [123, 80] width 111 height 10
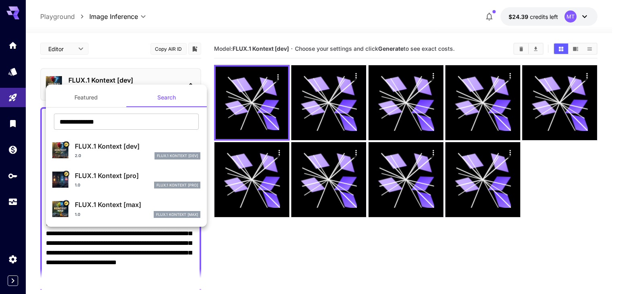
click at [120, 153] on div "2.0 FLUX.1 Kontext [dev]" at bounding box center [138, 155] width 126 height 7
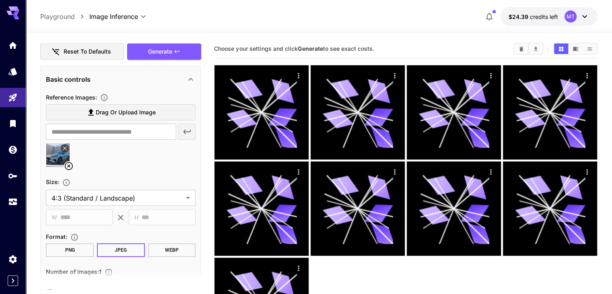
scroll to position [242, 0]
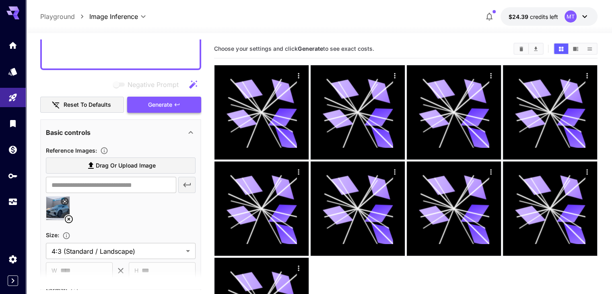
click at [157, 105] on span "Generate" at bounding box center [160, 105] width 24 height 10
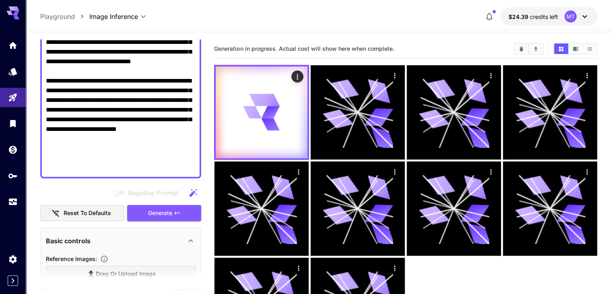
scroll to position [121, 0]
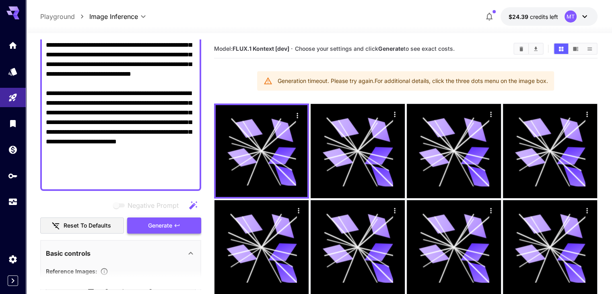
click at [179, 222] on icon "button" at bounding box center [177, 225] width 6 height 6
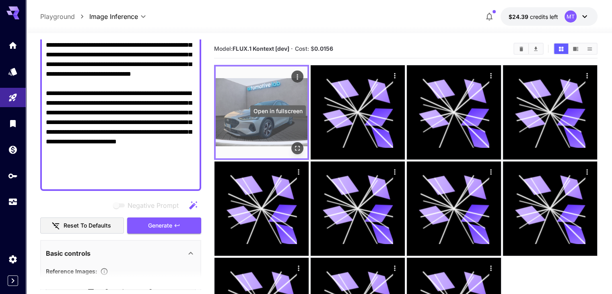
click at [295, 146] on icon "Open in fullscreen" at bounding box center [297, 148] width 5 height 5
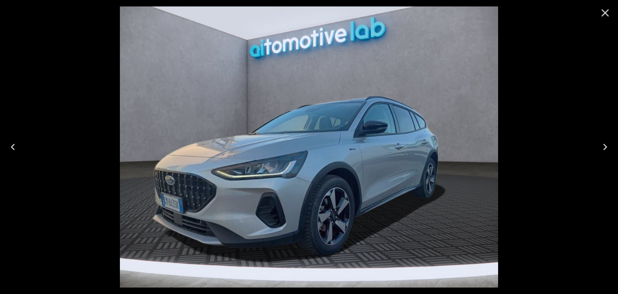
click at [608, 13] on icon "Close" at bounding box center [605, 12] width 13 height 13
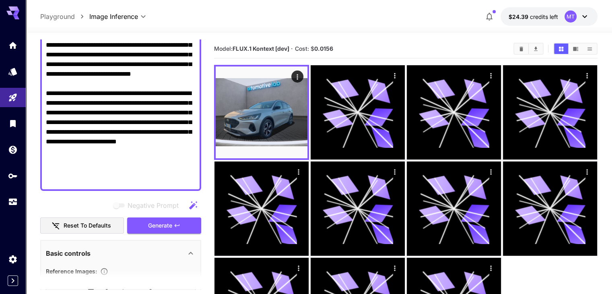
scroll to position [0, 0]
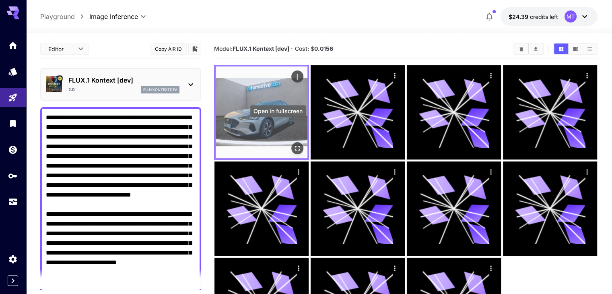
click at [293, 144] on icon "Open in fullscreen" at bounding box center [297, 148] width 8 height 8
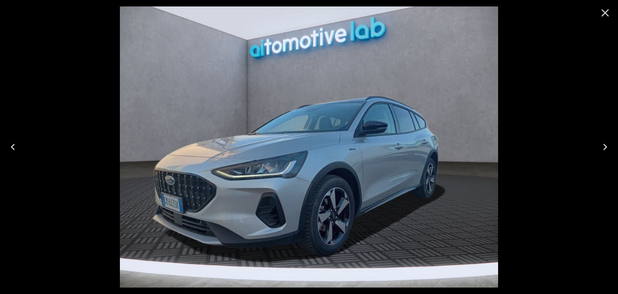
click at [609, 12] on icon "Close" at bounding box center [605, 12] width 13 height 13
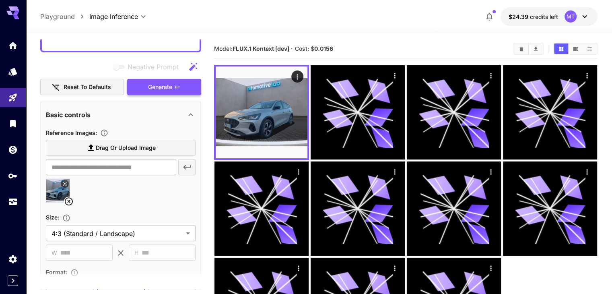
scroll to position [362, 0]
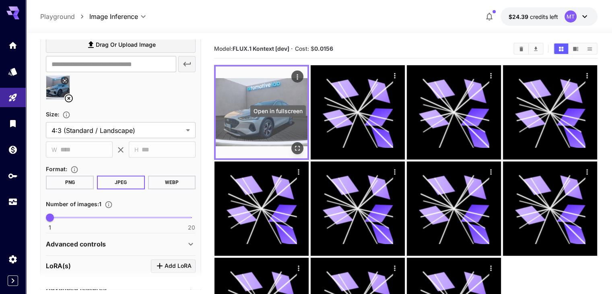
click at [293, 144] on icon "Open in fullscreen" at bounding box center [297, 148] width 8 height 8
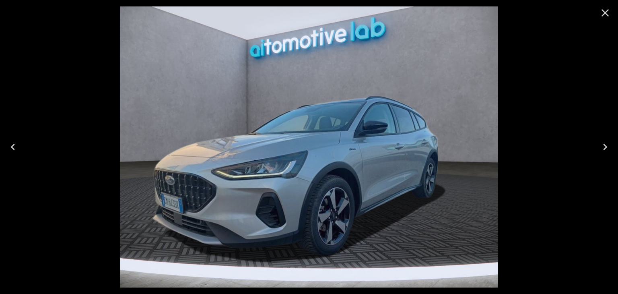
click at [608, 10] on icon "Close" at bounding box center [606, 13] width 8 height 8
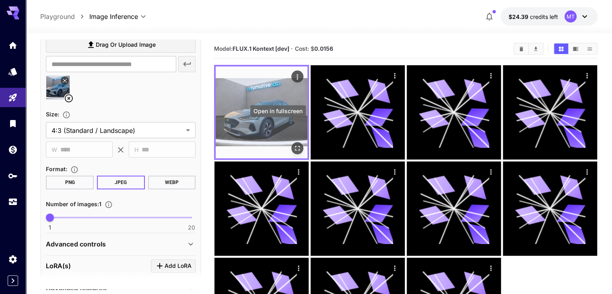
click at [293, 144] on icon "Open in fullscreen" at bounding box center [297, 148] width 8 height 8
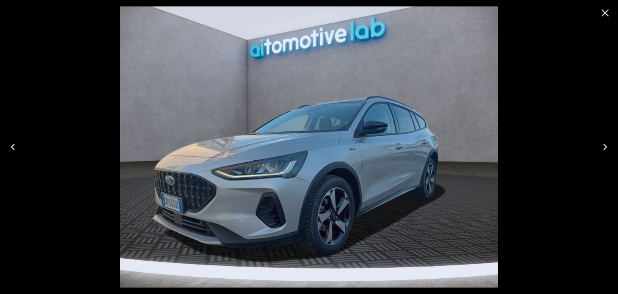
click at [604, 8] on icon "Close" at bounding box center [605, 12] width 13 height 13
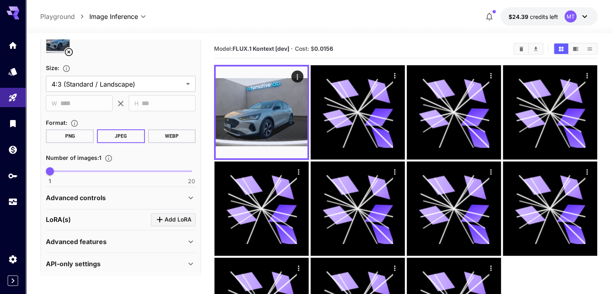
scroll to position [413, 0]
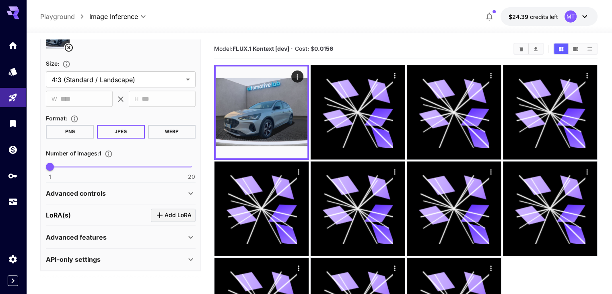
click at [85, 133] on button "PNG" at bounding box center [70, 132] width 48 height 14
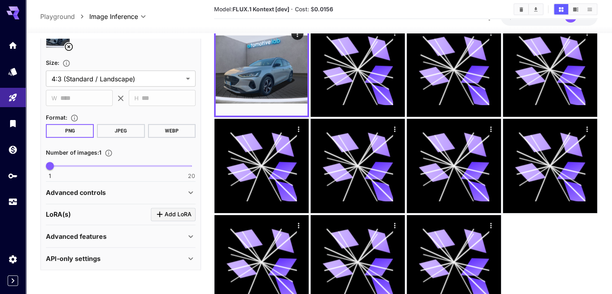
scroll to position [64, 0]
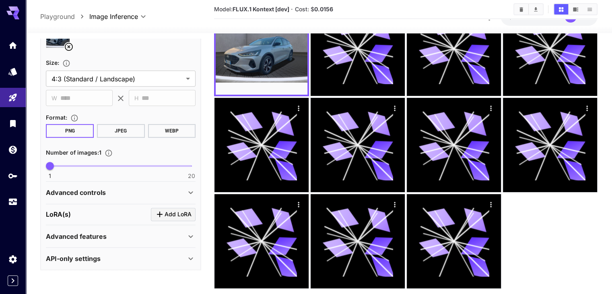
click at [151, 231] on div "Advanced features" at bounding box center [116, 236] width 140 height 10
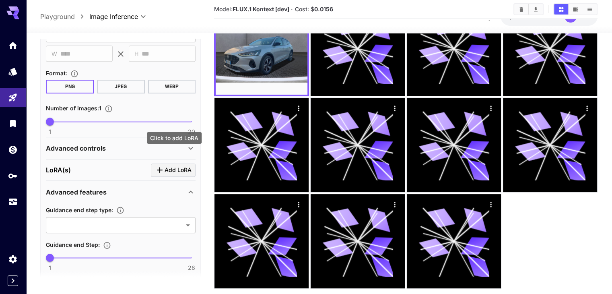
scroll to position [488, 0]
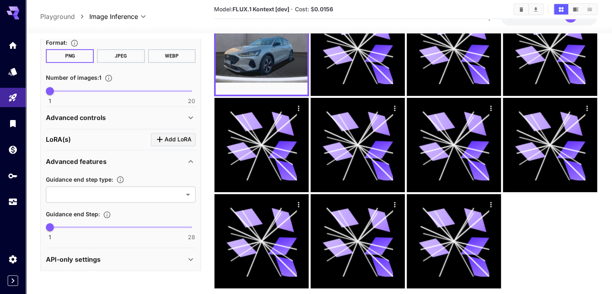
click at [188, 113] on icon at bounding box center [191, 118] width 10 height 10
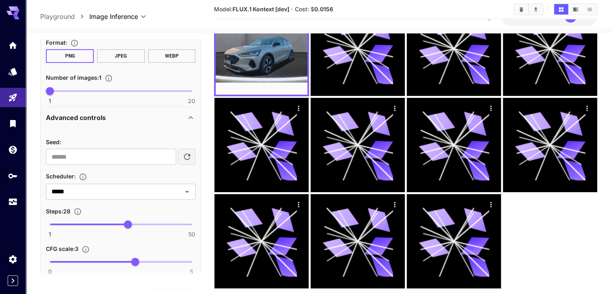
click at [161, 261] on span at bounding box center [121, 262] width 142 height 2
click at [165, 258] on span "3.9" at bounding box center [161, 262] width 8 height 8
type input "***"
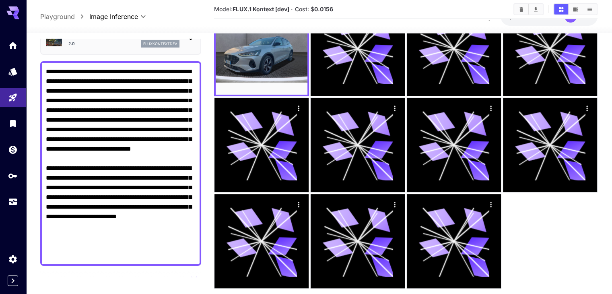
scroll to position [121, 0]
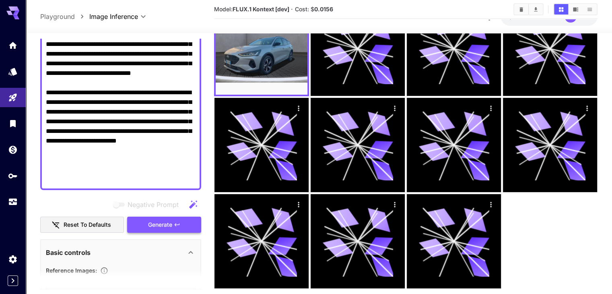
click at [171, 220] on span "Generate" at bounding box center [160, 225] width 24 height 10
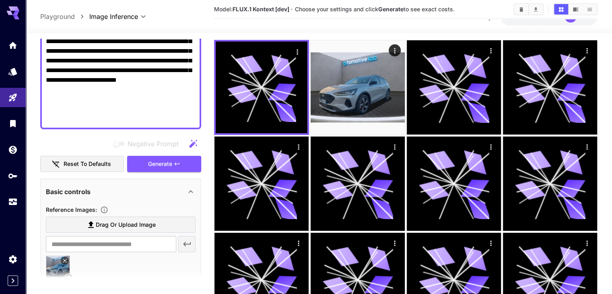
scroll to position [201, 0]
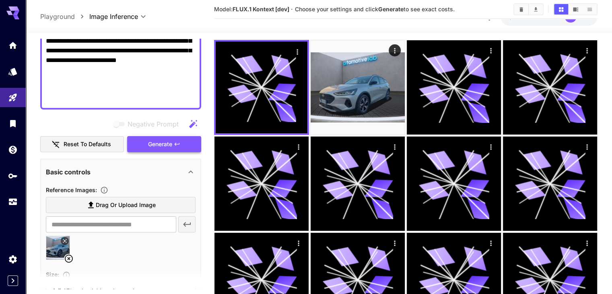
click at [179, 136] on button "Generate" at bounding box center [164, 144] width 74 height 17
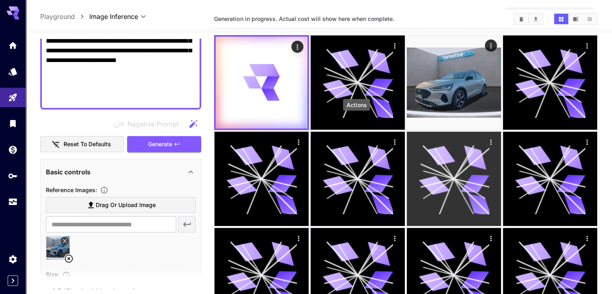
scroll to position [0, 0]
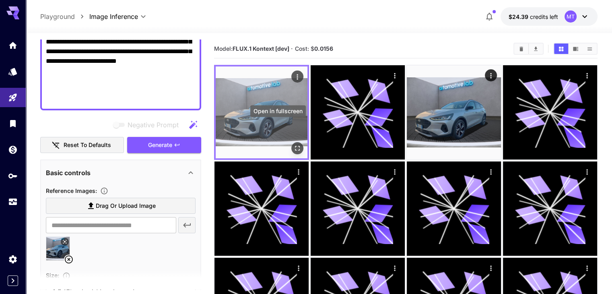
click at [295, 146] on icon "Open in fullscreen" at bounding box center [297, 148] width 5 height 5
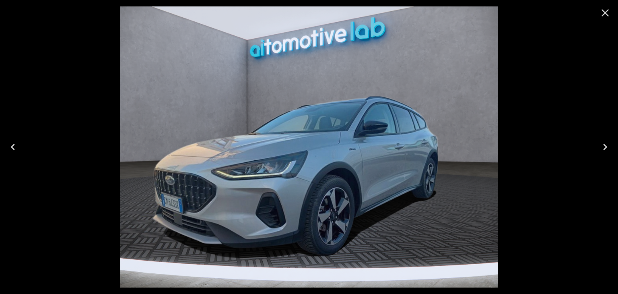
click at [603, 17] on icon "Close" at bounding box center [605, 12] width 13 height 13
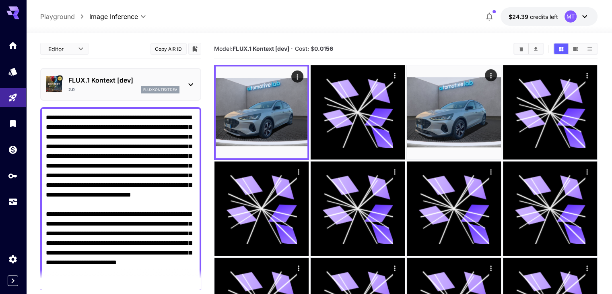
scroll to position [81, 0]
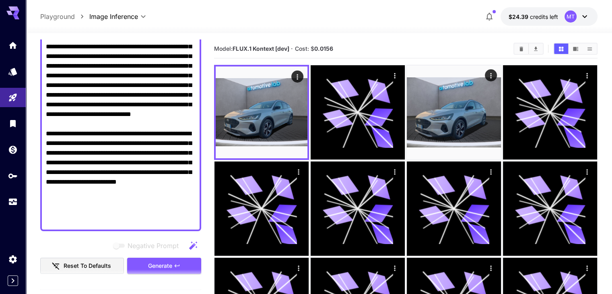
click at [184, 137] on textarea "**********" at bounding box center [121, 128] width 150 height 193
paste textarea
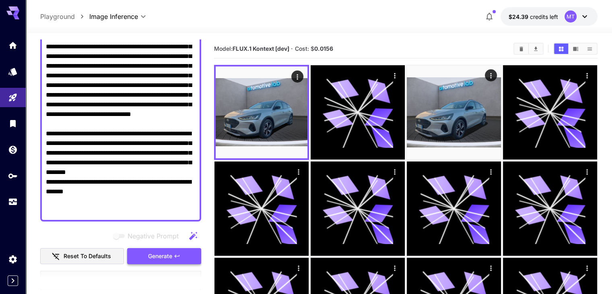
type textarea "**********"
click at [178, 255] on icon "button" at bounding box center [177, 255] width 5 height 3
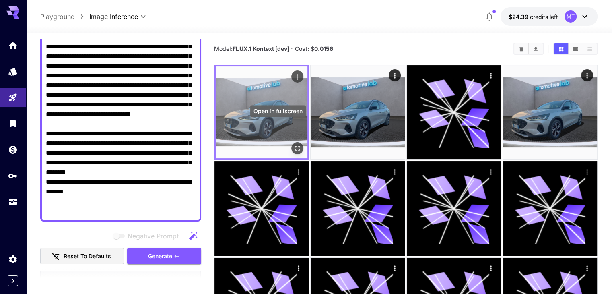
click at [293, 144] on icon "Open in fullscreen" at bounding box center [297, 148] width 8 height 8
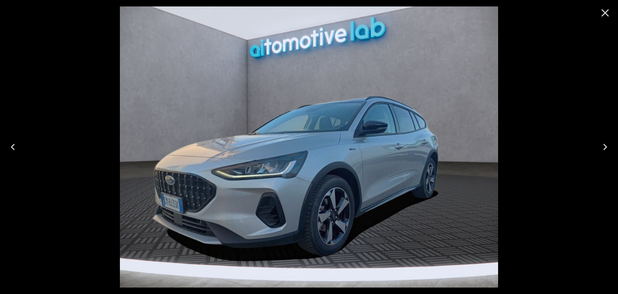
click at [605, 12] on icon "Close" at bounding box center [606, 13] width 8 height 8
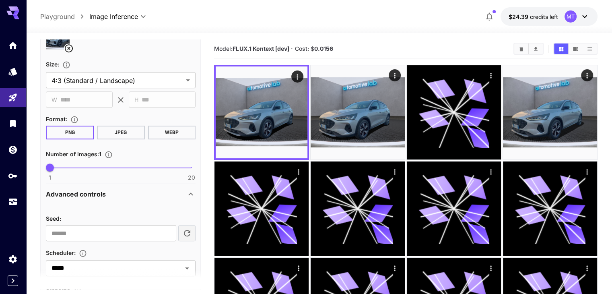
scroll to position [564, 0]
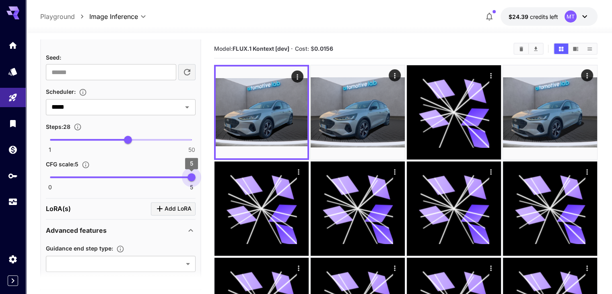
drag, startPoint x: 166, startPoint y: 174, endPoint x: 185, endPoint y: 176, distance: 19.4
click at [195, 173] on span "5" at bounding box center [192, 177] width 8 height 8
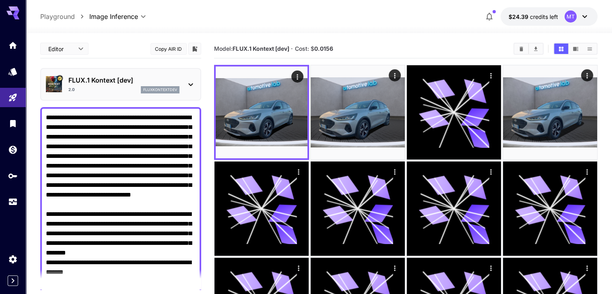
scroll to position [121, 0]
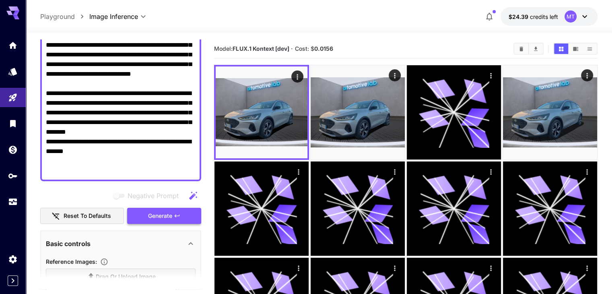
click at [175, 216] on icon "button" at bounding box center [177, 215] width 5 height 3
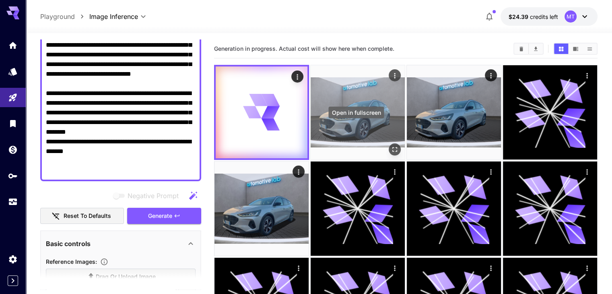
click at [392, 147] on icon "Open in fullscreen" at bounding box center [394, 149] width 5 height 5
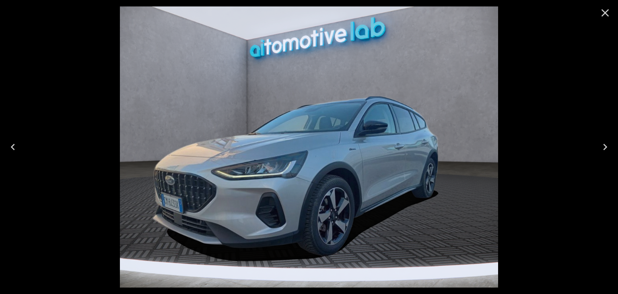
click at [605, 147] on icon "Next" at bounding box center [605, 146] width 13 height 13
click at [17, 148] on icon "Previous" at bounding box center [12, 146] width 13 height 13
click at [609, 148] on icon "Next" at bounding box center [605, 146] width 13 height 13
click at [7, 148] on icon "Previous" at bounding box center [12, 146] width 13 height 13
click at [602, 11] on icon "Close" at bounding box center [605, 12] width 13 height 13
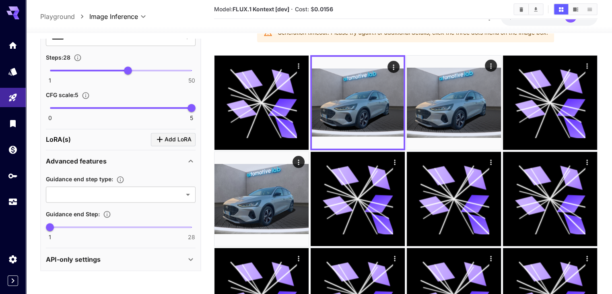
scroll to position [64, 0]
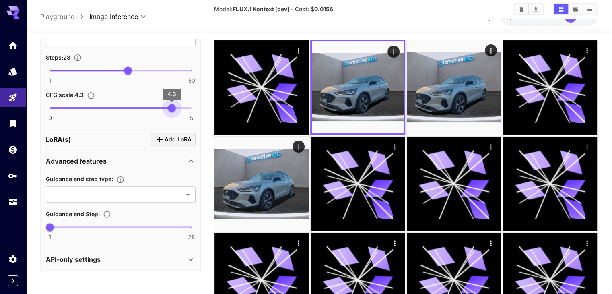
type input "***"
drag, startPoint x: 189, startPoint y: 86, endPoint x: 175, endPoint y: 85, distance: 14.1
click at [175, 104] on span "4.4" at bounding box center [175, 108] width 8 height 8
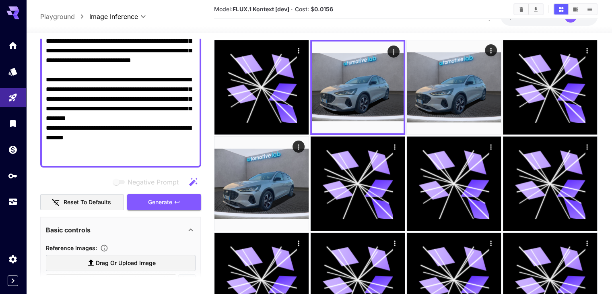
scroll to position [109, 0]
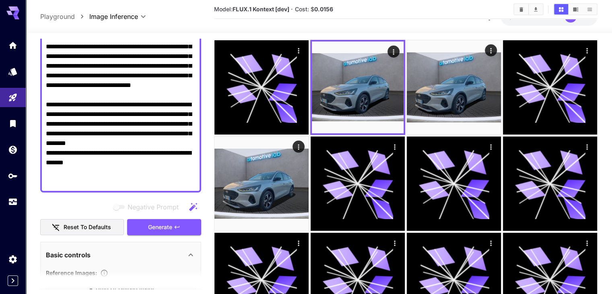
click at [160, 85] on textarea "**********" at bounding box center [121, 95] width 150 height 184
paste textarea "**********"
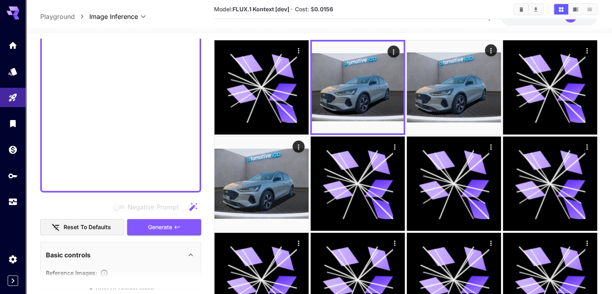
scroll to position [0, 0]
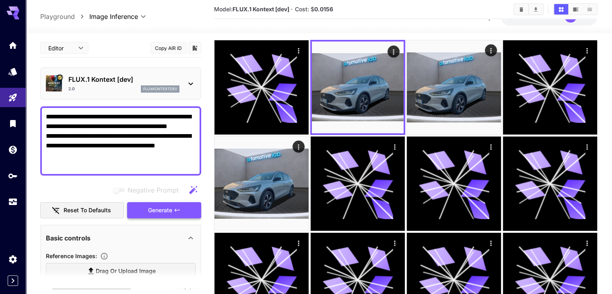
click at [172, 192] on div "Negative Prompt Reset to defaults Generate" at bounding box center [120, 200] width 161 height 37
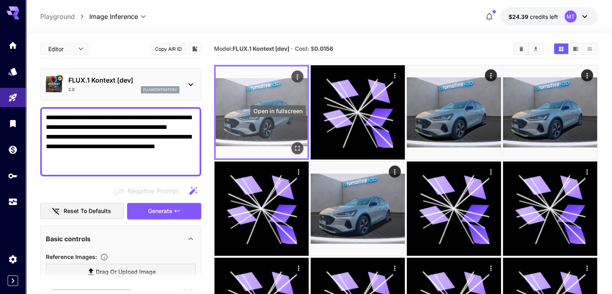
click at [293, 144] on icon "Open in fullscreen" at bounding box center [297, 148] width 8 height 8
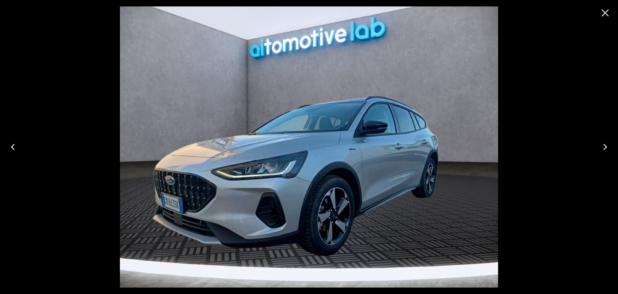
click at [605, 12] on icon "Close" at bounding box center [606, 13] width 8 height 8
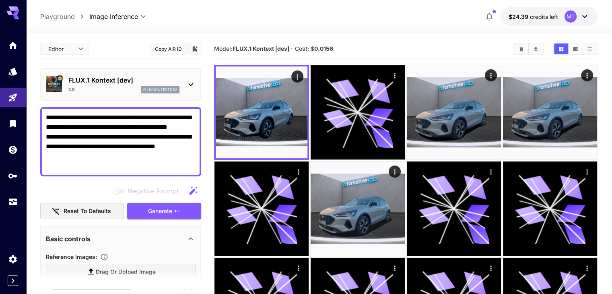
click at [171, 149] on textarea "**********" at bounding box center [121, 142] width 150 height 58
paste textarea
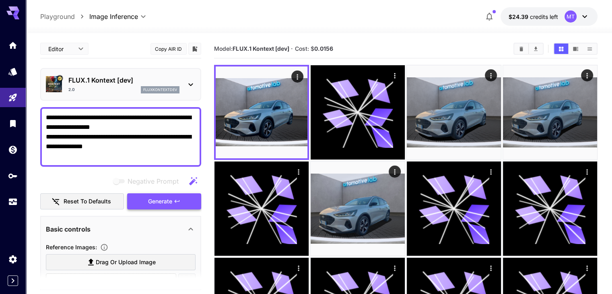
click at [167, 201] on span "Generate" at bounding box center [160, 201] width 24 height 10
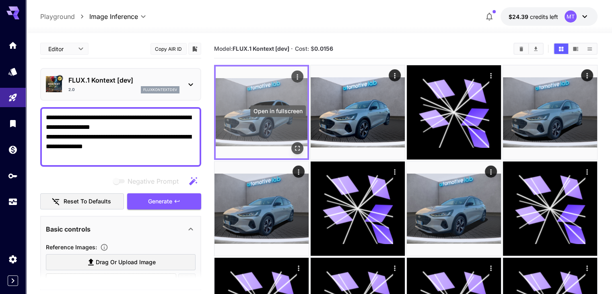
click at [293, 144] on icon "Open in fullscreen" at bounding box center [297, 148] width 8 height 8
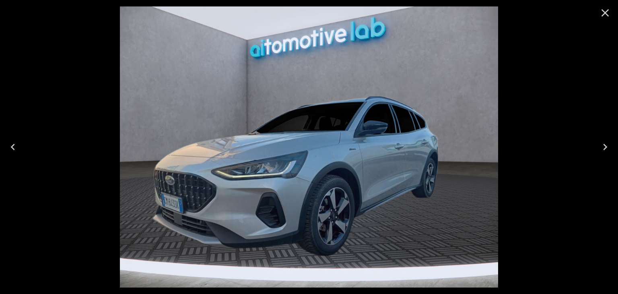
click at [609, 12] on icon "Close" at bounding box center [605, 12] width 13 height 13
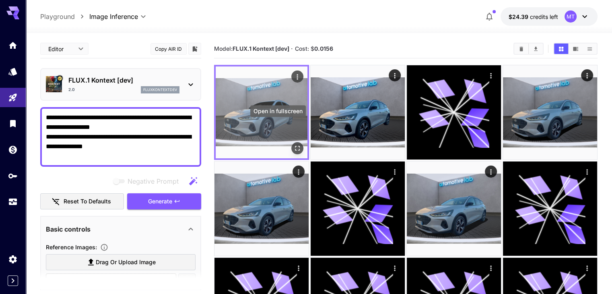
click at [293, 144] on icon "Open in fullscreen" at bounding box center [297, 148] width 8 height 8
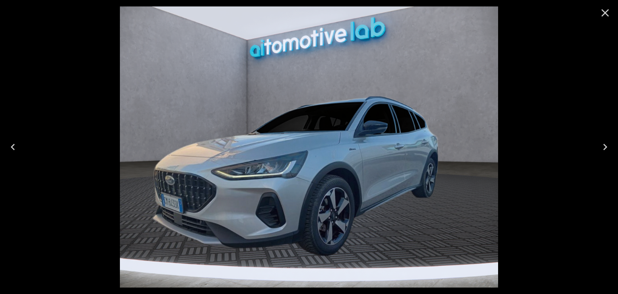
click at [605, 15] on icon "Close" at bounding box center [605, 12] width 13 height 13
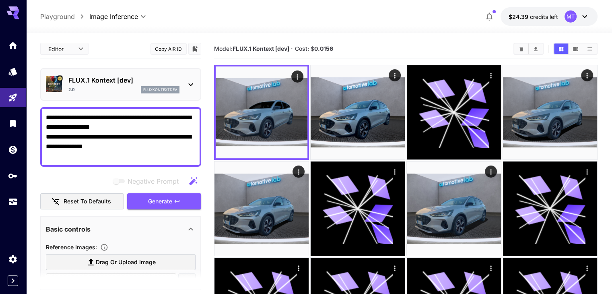
click at [182, 145] on textarea "**********" at bounding box center [121, 137] width 150 height 48
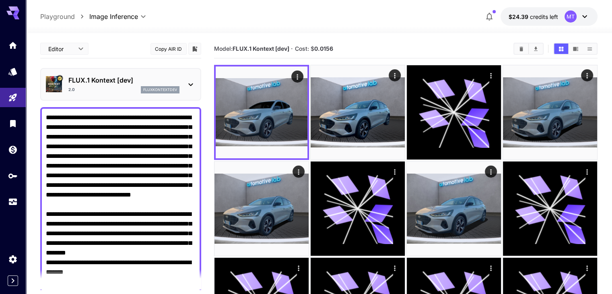
click at [190, 185] on textarea "**********" at bounding box center [121, 209] width 150 height 193
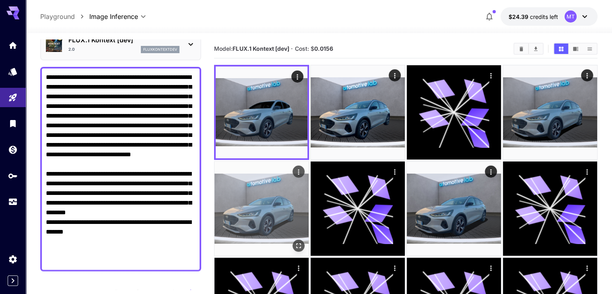
click at [309, 161] on img at bounding box center [262, 208] width 94 height 94
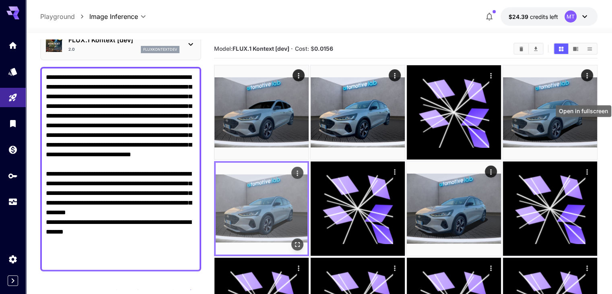
click at [301, 240] on icon "Open in fullscreen" at bounding box center [297, 244] width 8 height 8
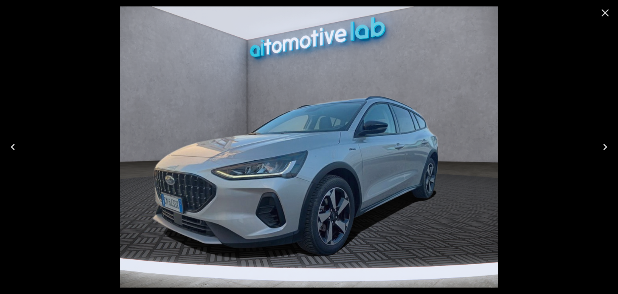
click at [15, 145] on icon "Previous" at bounding box center [12, 146] width 13 height 13
click at [605, 13] on icon "Close" at bounding box center [606, 13] width 8 height 8
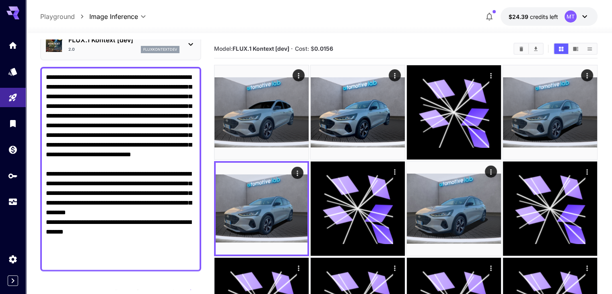
click at [137, 198] on textarea "**********" at bounding box center [121, 168] width 150 height 193
click at [100, 229] on textarea "**********" at bounding box center [121, 168] width 150 height 193
click at [134, 229] on textarea "**********" at bounding box center [121, 168] width 150 height 193
click at [161, 229] on textarea "**********" at bounding box center [121, 168] width 150 height 193
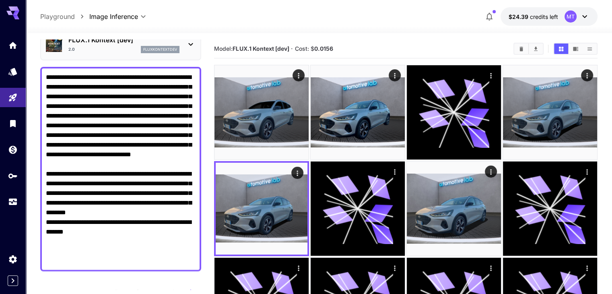
click at [138, 237] on textarea "**********" at bounding box center [121, 168] width 150 height 193
click at [159, 237] on textarea "**********" at bounding box center [121, 168] width 150 height 193
click at [175, 240] on textarea "**********" at bounding box center [121, 168] width 150 height 193
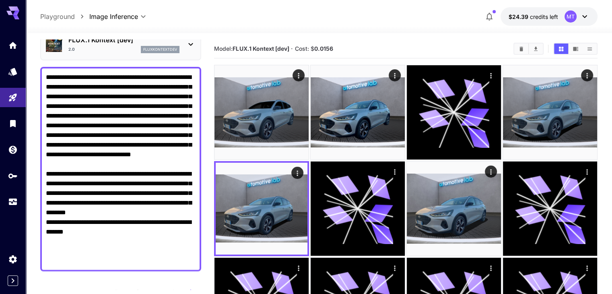
click at [175, 240] on textarea "**********" at bounding box center [121, 168] width 150 height 193
click at [133, 257] on textarea "**********" at bounding box center [121, 168] width 150 height 193
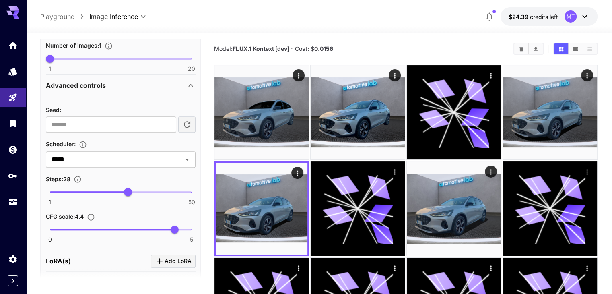
scroll to position [642, 0]
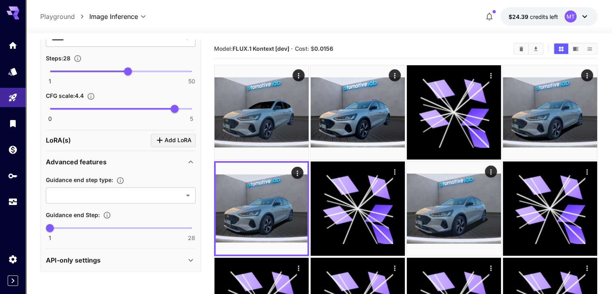
type textarea "**********"
click at [159, 67] on span "1 50 28" at bounding box center [121, 71] width 142 height 12
click at [160, 67] on span "38" at bounding box center [157, 71] width 8 height 8
type input "**"
click at [162, 67] on span "39" at bounding box center [160, 71] width 8 height 8
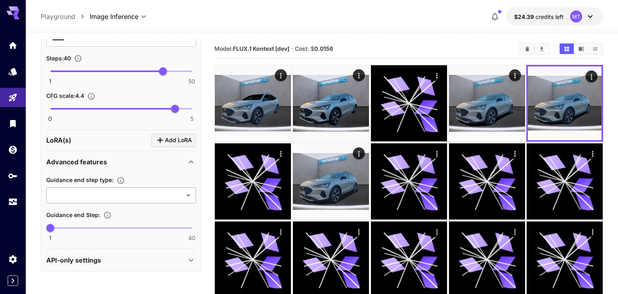
click at [166, 194] on body "**********" at bounding box center [309, 200] width 618 height 400
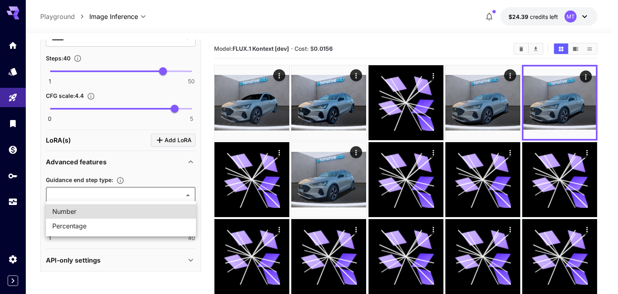
click at [134, 224] on span "Percentage" at bounding box center [120, 226] width 137 height 10
type input "**********"
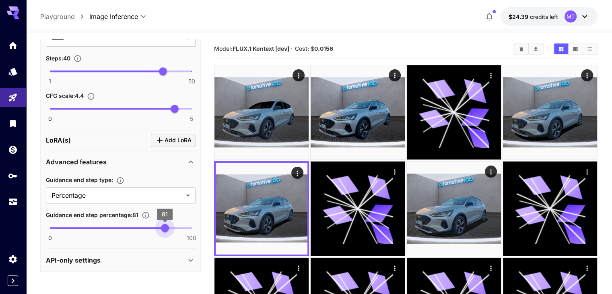
click at [165, 227] on span at bounding box center [121, 228] width 142 height 2
type input "**"
drag, startPoint x: 169, startPoint y: 225, endPoint x: 178, endPoint y: 225, distance: 9.3
click at [178, 225] on span "90" at bounding box center [177, 228] width 8 height 8
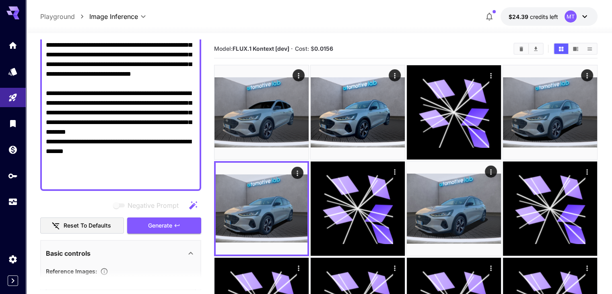
scroll to position [201, 0]
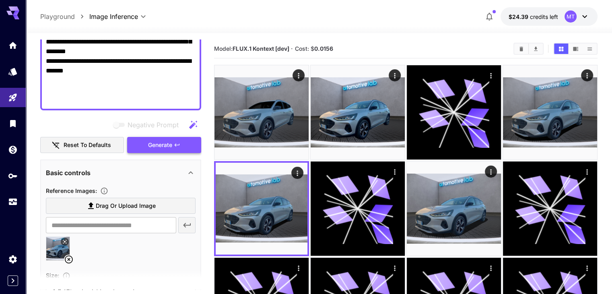
click at [174, 142] on icon "button" at bounding box center [177, 145] width 6 height 6
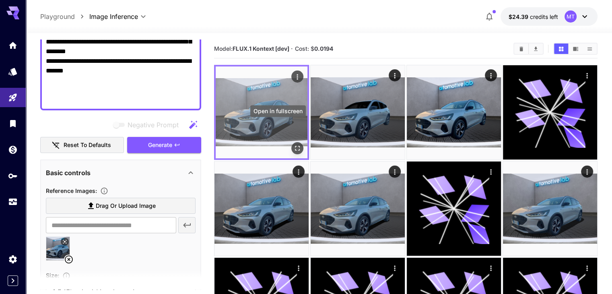
click at [293, 144] on icon "Open in fullscreen" at bounding box center [297, 148] width 8 height 8
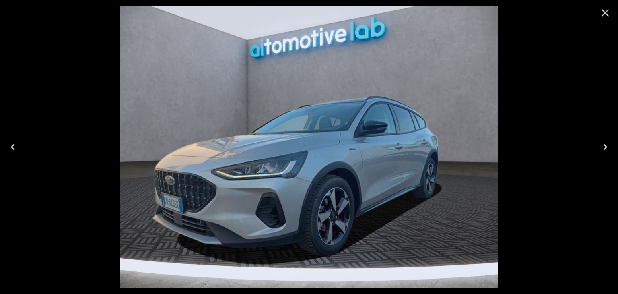
click at [607, 12] on icon "Close" at bounding box center [605, 12] width 13 height 13
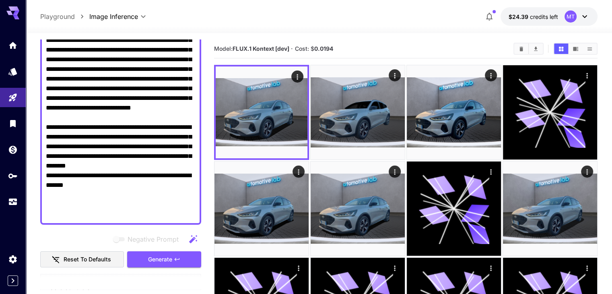
scroll to position [81, 0]
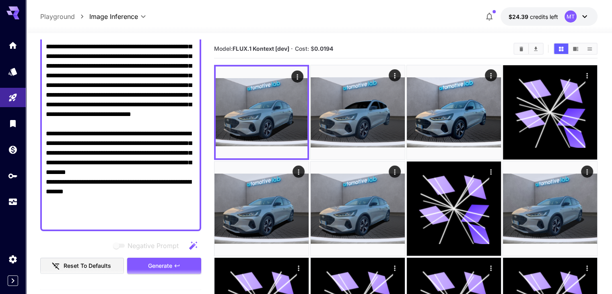
click at [60, 182] on textarea "**********" at bounding box center [121, 128] width 150 height 193
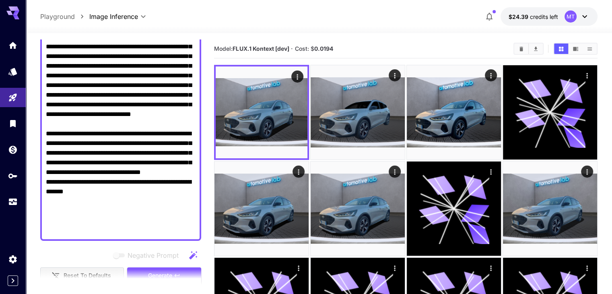
type textarea "**********"
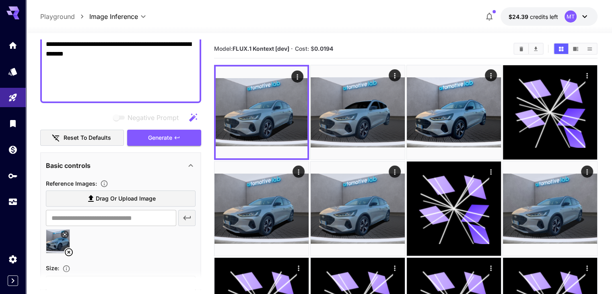
scroll to position [242, 0]
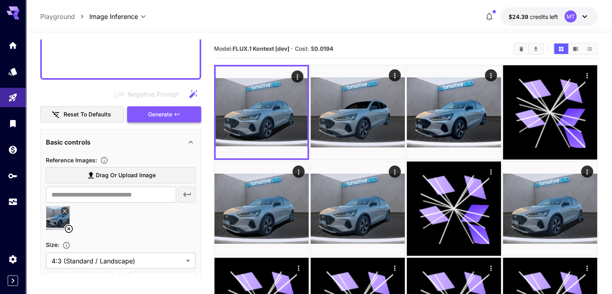
type textarea "**********"
click at [170, 112] on span "Generate" at bounding box center [160, 114] width 24 height 10
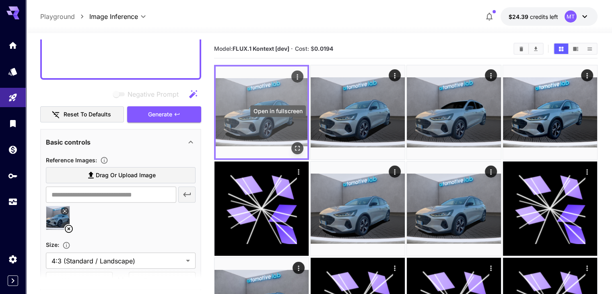
click at [295, 146] on icon "Open in fullscreen" at bounding box center [297, 148] width 5 height 5
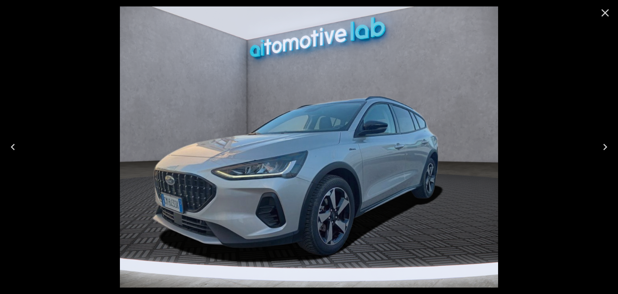
click at [604, 150] on icon "Next" at bounding box center [605, 146] width 13 height 13
click at [15, 145] on icon "Previous" at bounding box center [12, 146] width 13 height 13
click at [604, 145] on icon "Next" at bounding box center [605, 146] width 13 height 13
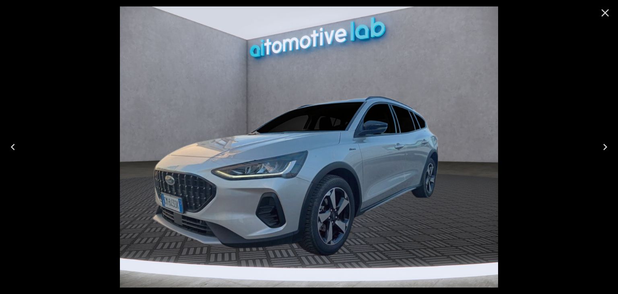
click at [604, 145] on icon "Next" at bounding box center [605, 146] width 13 height 13
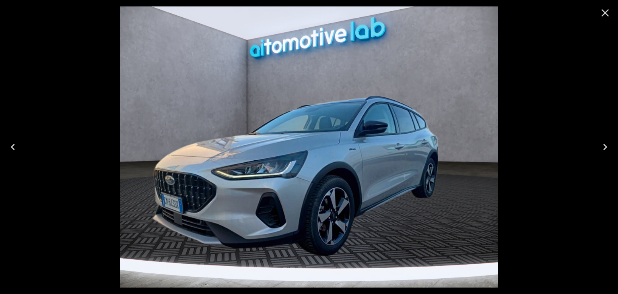
click at [604, 145] on icon "Next" at bounding box center [605, 146] width 13 height 13
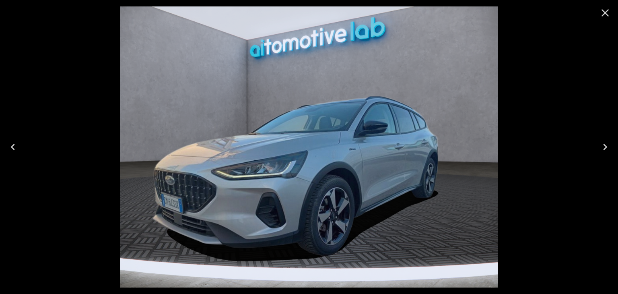
click at [604, 145] on icon "Next" at bounding box center [605, 146] width 13 height 13
click at [605, 17] on icon "Close" at bounding box center [605, 12] width 13 height 13
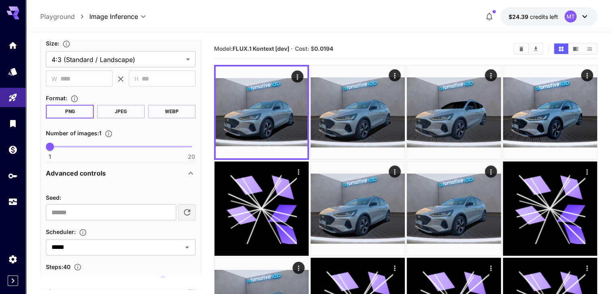
scroll to position [523, 0]
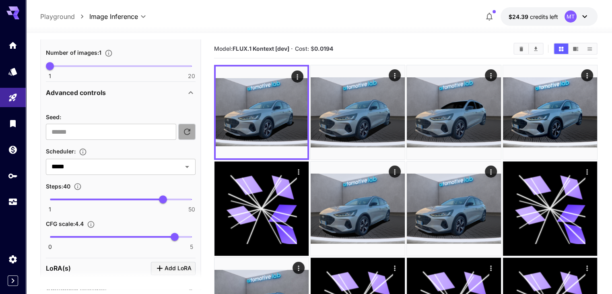
click at [186, 130] on icon "button" at bounding box center [187, 132] width 10 height 10
type input "**********"
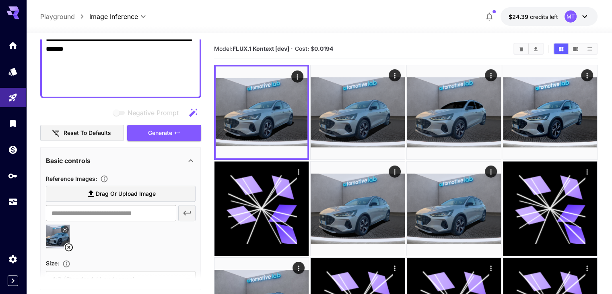
scroll to position [201, 0]
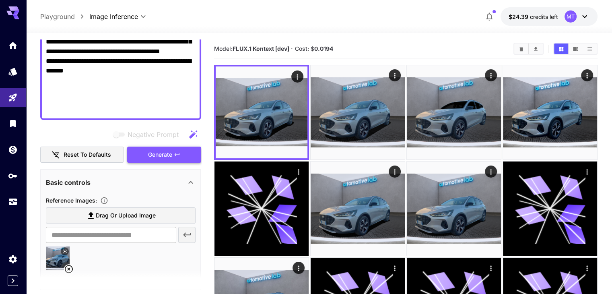
click at [163, 157] on span "Generate" at bounding box center [160, 155] width 24 height 10
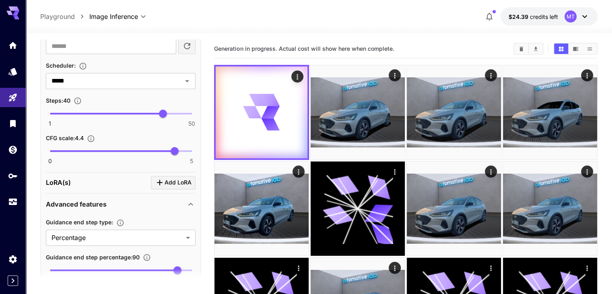
scroll to position [644, 0]
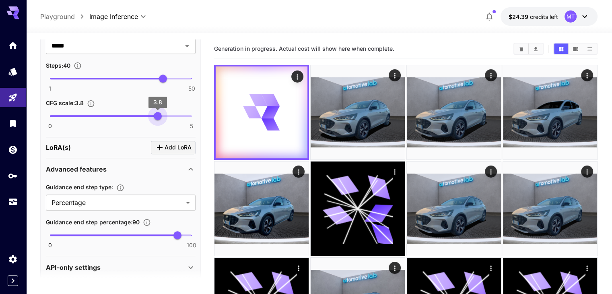
type input "***"
drag, startPoint x: 174, startPoint y: 116, endPoint x: 159, endPoint y: 116, distance: 15.3
click at [159, 116] on span "3.8" at bounding box center [158, 116] width 8 height 8
drag, startPoint x: 179, startPoint y: 233, endPoint x: 157, endPoint y: 229, distance: 22.2
click at [157, 231] on span "76" at bounding box center [158, 235] width 8 height 8
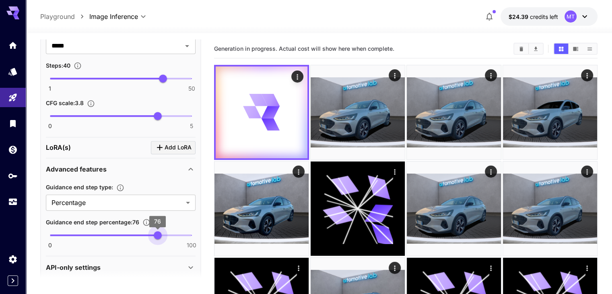
type input "**"
click at [159, 231] on span "77" at bounding box center [159, 235] width 8 height 8
click at [163, 179] on div "**********" at bounding box center [121, 213] width 150 height 69
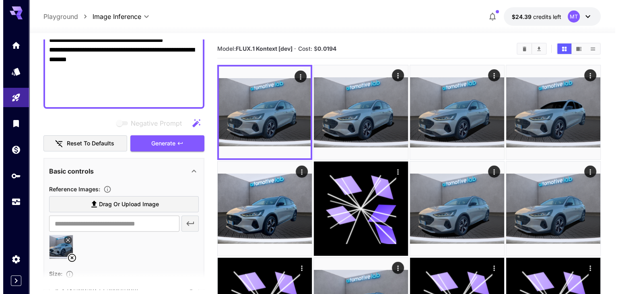
scroll to position [201, 0]
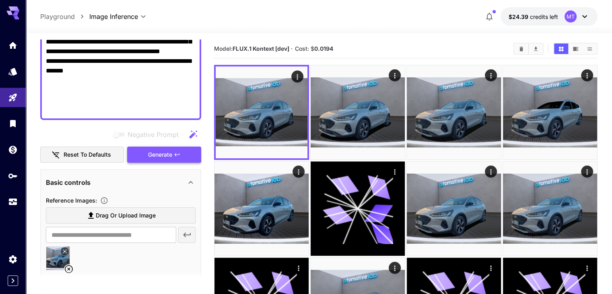
click at [163, 152] on span "Generate" at bounding box center [160, 155] width 24 height 10
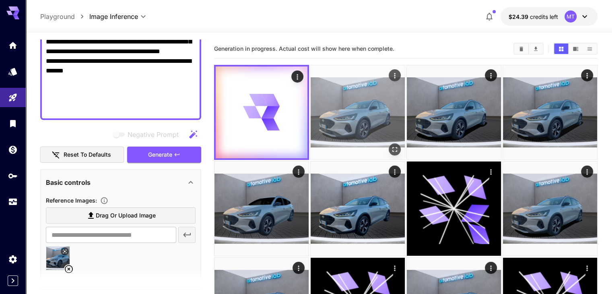
click at [391, 145] on icon "Open in fullscreen" at bounding box center [395, 149] width 8 height 8
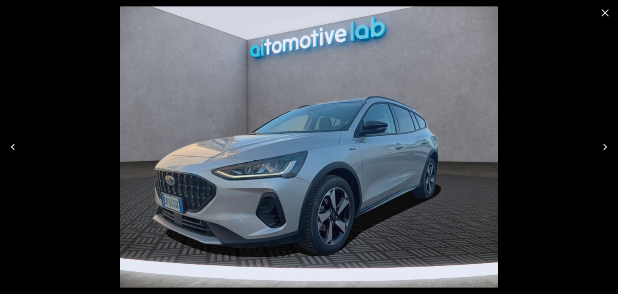
scroll to position [201, 0]
click at [609, 144] on icon "Next" at bounding box center [605, 146] width 13 height 13
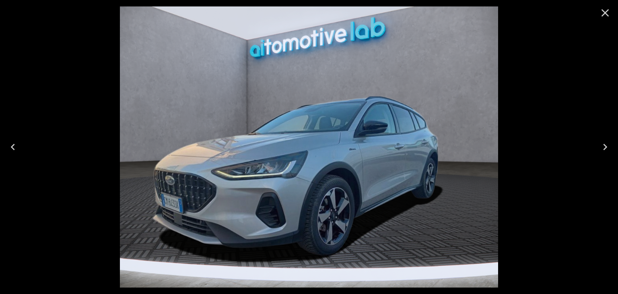
click at [609, 144] on icon "Next" at bounding box center [605, 146] width 13 height 13
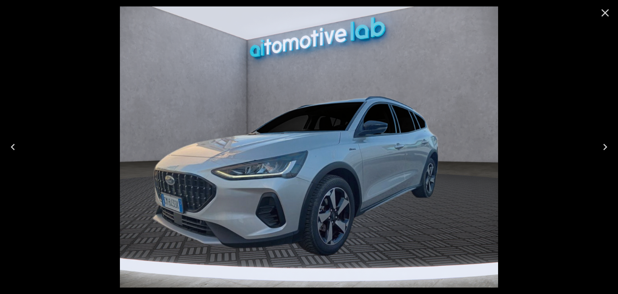
click at [609, 144] on icon "Next" at bounding box center [605, 146] width 13 height 13
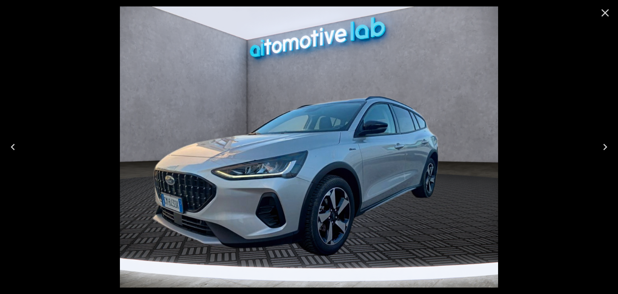
click at [609, 144] on icon "Next" at bounding box center [605, 146] width 13 height 13
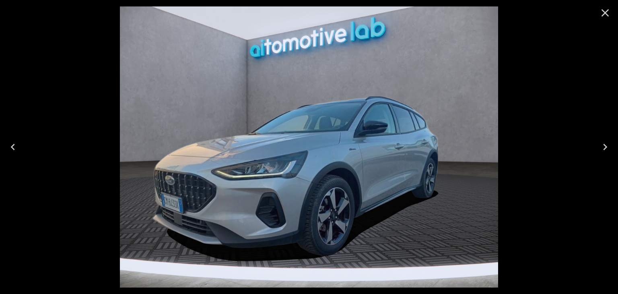
click at [609, 144] on icon "Next" at bounding box center [605, 146] width 13 height 13
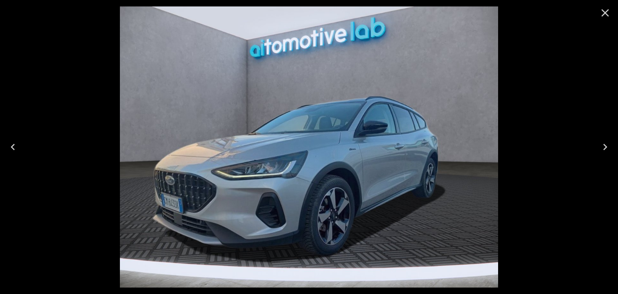
click at [609, 144] on icon "Next" at bounding box center [605, 146] width 13 height 13
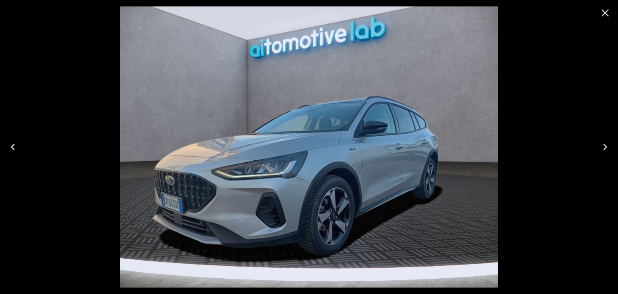
click at [609, 144] on icon "Next" at bounding box center [605, 146] width 13 height 13
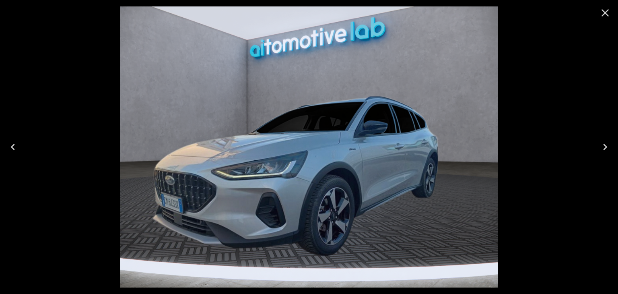
click at [609, 144] on icon "Next" at bounding box center [605, 146] width 13 height 13
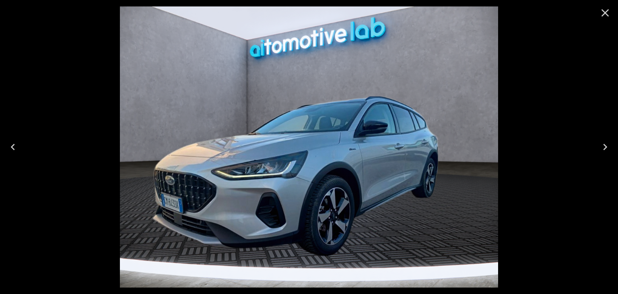
click at [609, 144] on icon "Next" at bounding box center [605, 146] width 13 height 13
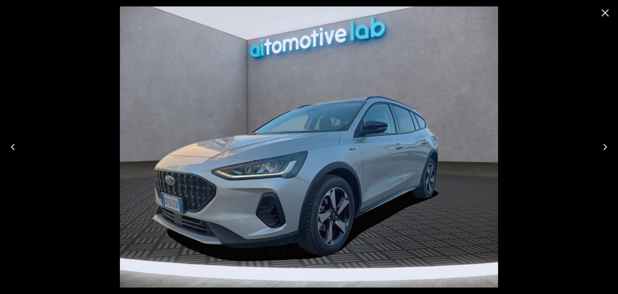
click at [609, 144] on icon "Next" at bounding box center [605, 146] width 13 height 13
click at [601, 8] on icon "Close" at bounding box center [605, 12] width 13 height 13
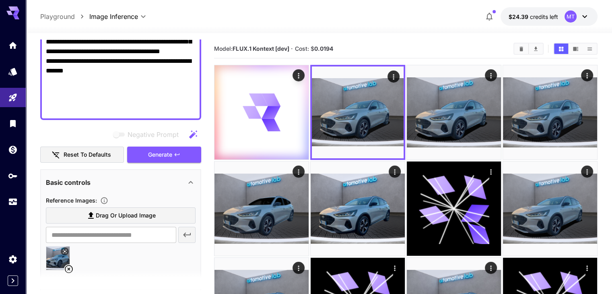
click at [391, 48] on section "Model: FLUX.1 Kontext [dev] · Cost: $ 0.0194" at bounding box center [360, 49] width 293 height 10
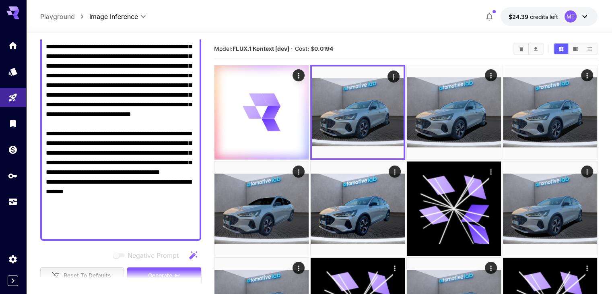
scroll to position [0, 0]
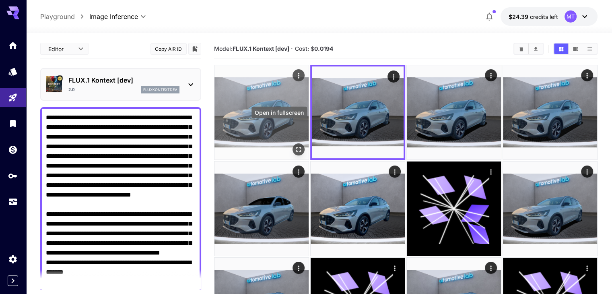
click at [296, 147] on icon "Open in fullscreen" at bounding box center [298, 149] width 5 height 5
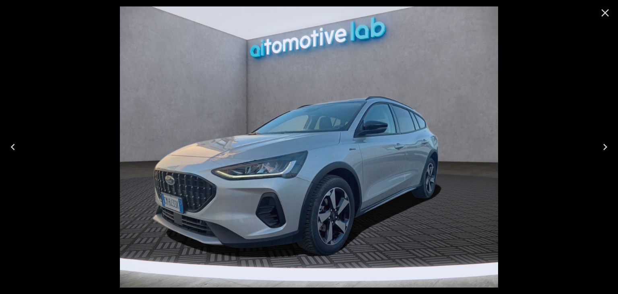
click at [606, 14] on icon "Close" at bounding box center [606, 13] width 8 height 8
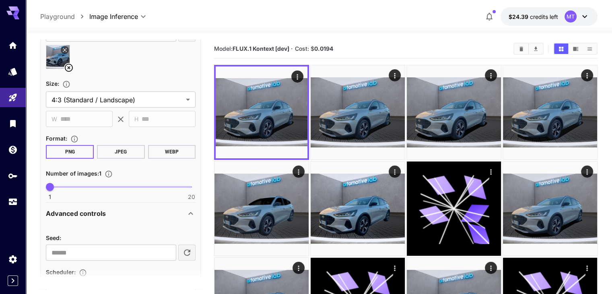
scroll to position [564, 0]
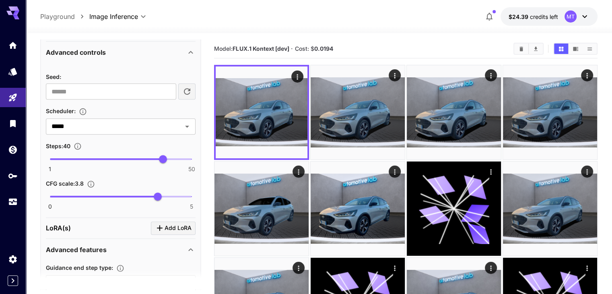
click at [189, 94] on icon "button" at bounding box center [187, 92] width 10 height 10
type input "**********"
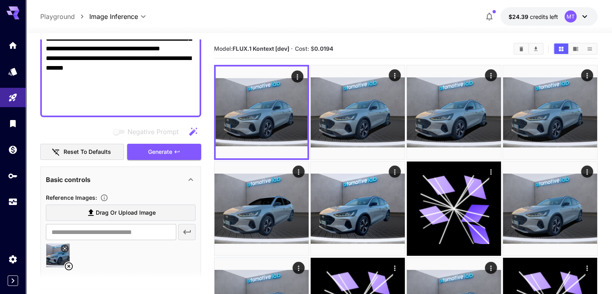
scroll to position [201, 0]
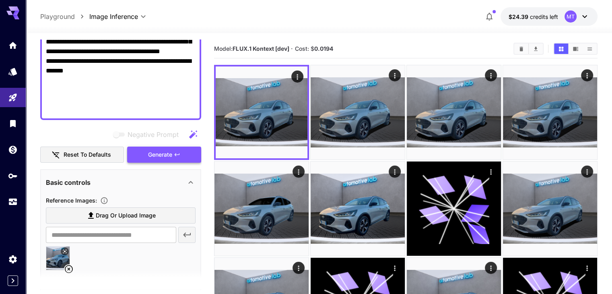
click at [157, 157] on span "Generate" at bounding box center [160, 155] width 24 height 10
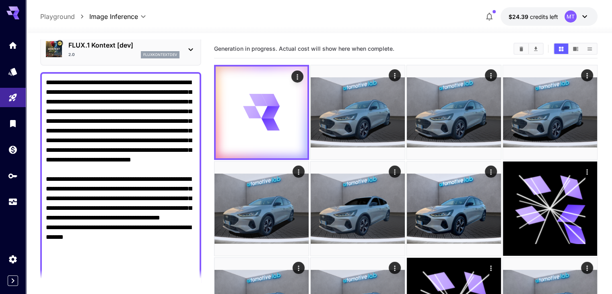
scroll to position [0, 0]
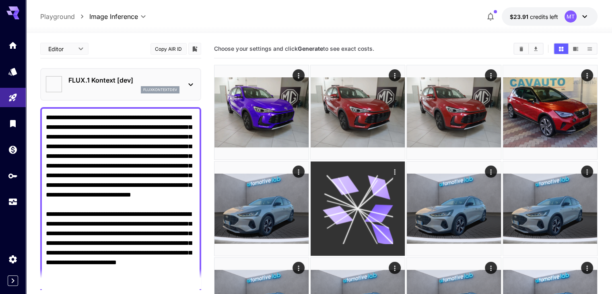
type input "****"
type input "***"
type input "*******"
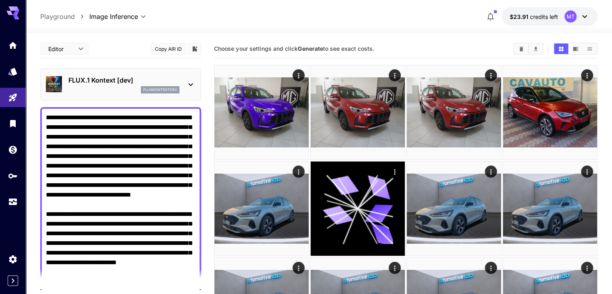
click at [112, 143] on textarea "**********" at bounding box center [121, 209] width 150 height 193
paste textarea "**********"
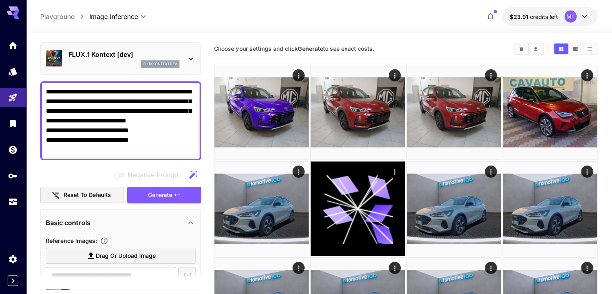
scroll to position [40, 0]
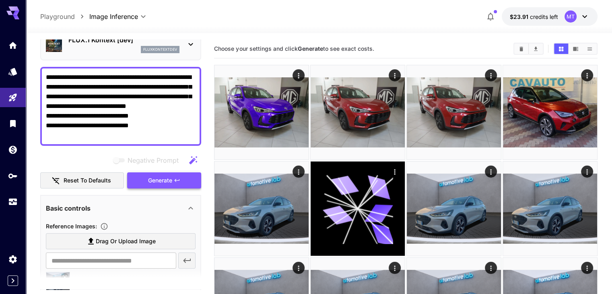
type textarea "**********"
click at [161, 182] on span "Generate" at bounding box center [160, 180] width 24 height 10
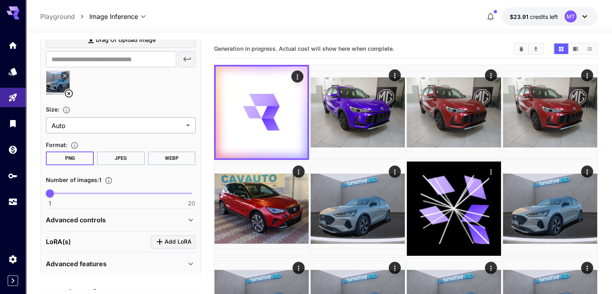
scroll to position [268, 0]
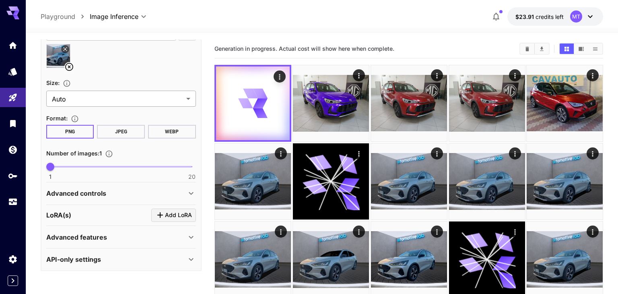
click at [160, 92] on body "**********" at bounding box center [309, 278] width 618 height 556
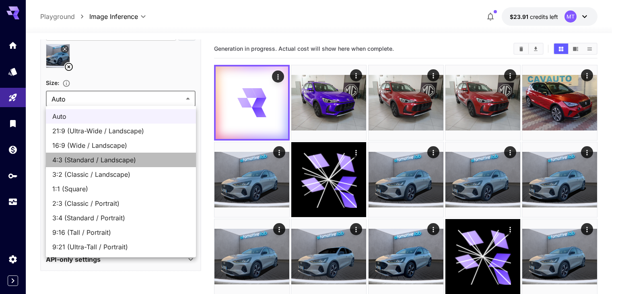
click at [124, 159] on span "4:3 (Standard / Landscape)" at bounding box center [120, 160] width 137 height 10
type input "**********"
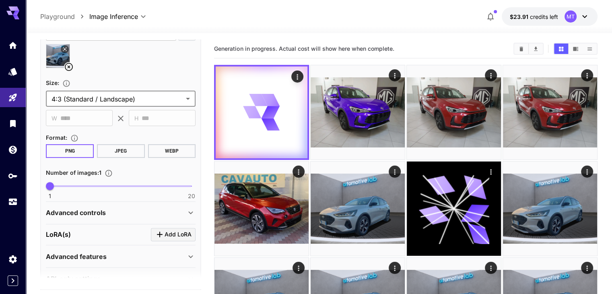
click at [135, 50] on div at bounding box center [121, 59] width 150 height 31
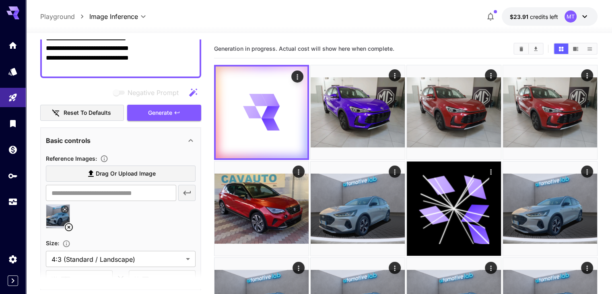
scroll to position [107, 0]
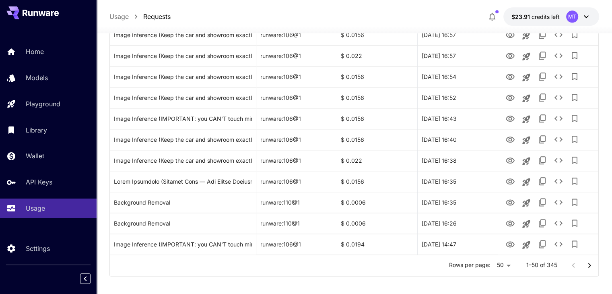
scroll to position [956, 0]
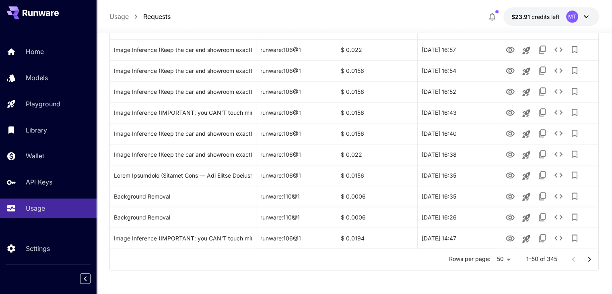
click at [589, 261] on icon "Go to next page" at bounding box center [590, 259] width 10 height 10
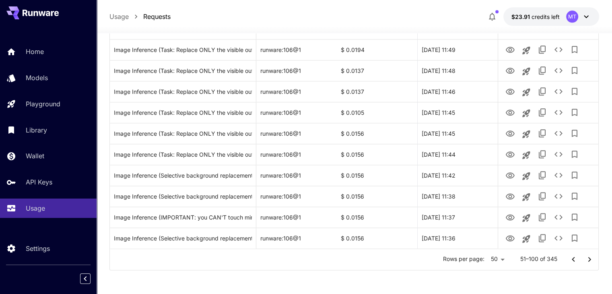
click at [591, 264] on button "Go to next page" at bounding box center [590, 259] width 16 height 16
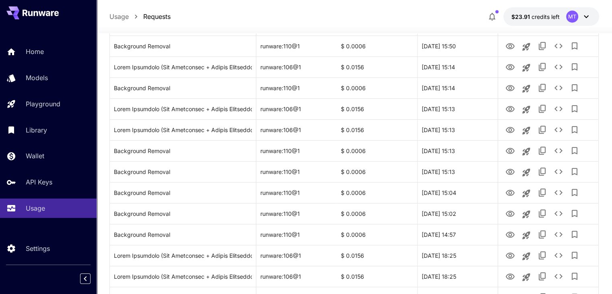
scroll to position [634, 0]
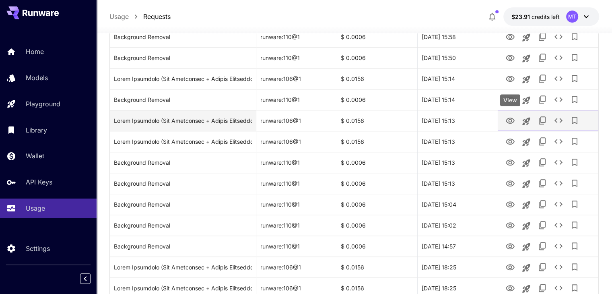
click at [507, 120] on icon "View" at bounding box center [511, 121] width 10 height 10
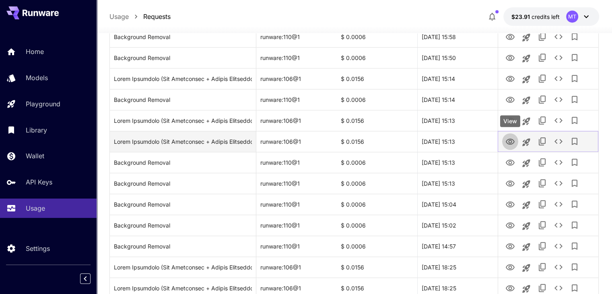
click at [507, 143] on icon "View" at bounding box center [511, 142] width 10 height 10
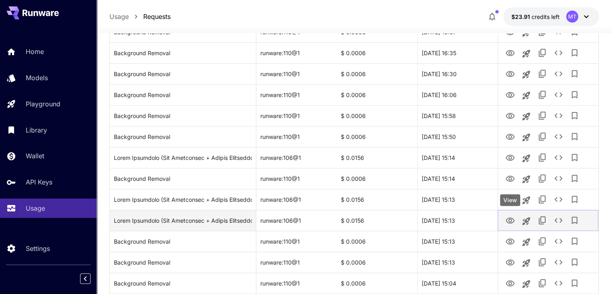
scroll to position [554, 0]
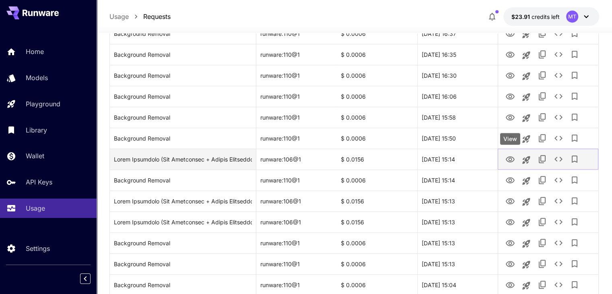
click at [508, 161] on icon "View" at bounding box center [510, 159] width 9 height 6
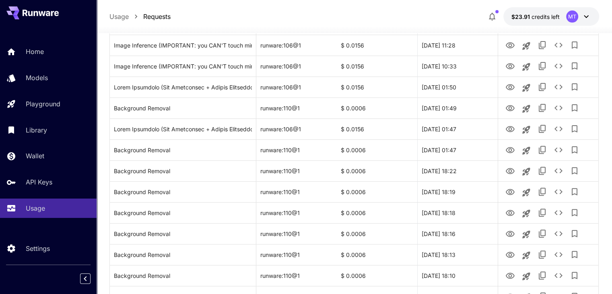
scroll to position [192, 0]
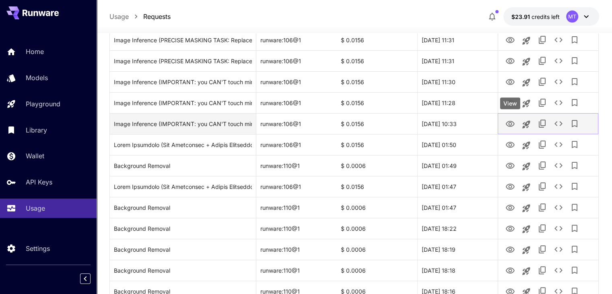
click at [506, 122] on icon "View" at bounding box center [511, 124] width 10 height 10
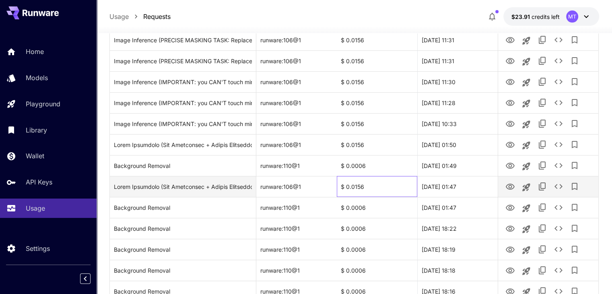
click at [375, 188] on div "$ 0.0156" at bounding box center [377, 186] width 81 height 21
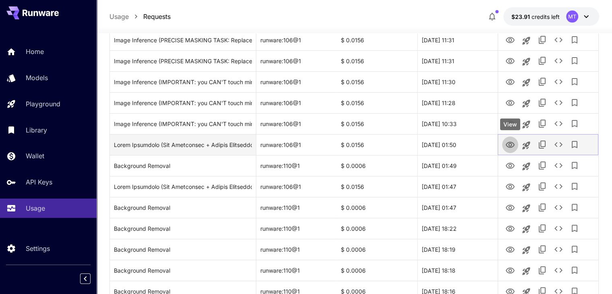
click at [516, 141] on button "View" at bounding box center [510, 144] width 16 height 17
click at [512, 142] on icon "View" at bounding box center [510, 145] width 9 height 6
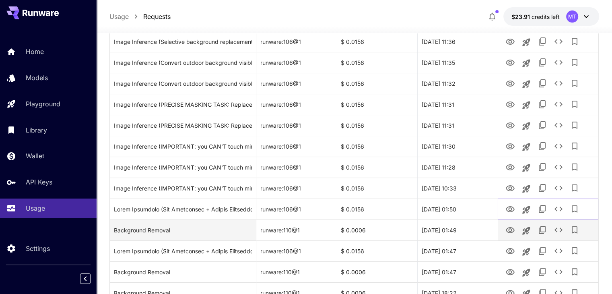
scroll to position [111, 0]
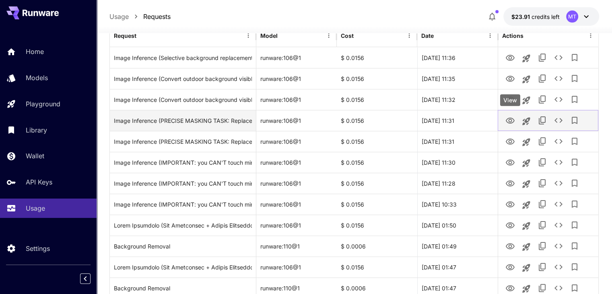
click at [509, 123] on icon "View" at bounding box center [510, 121] width 9 height 6
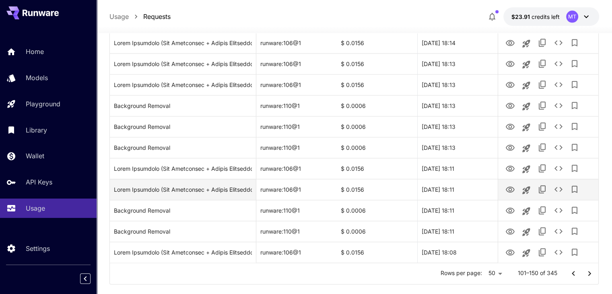
scroll to position [956, 0]
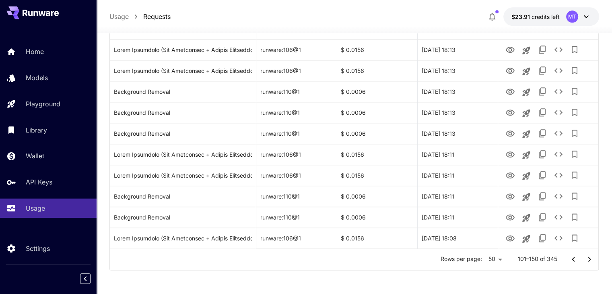
click at [590, 258] on icon "Go to next page" at bounding box center [590, 259] width 10 height 10
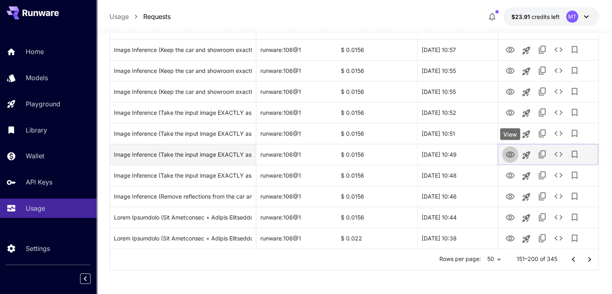
click at [508, 155] on icon "View" at bounding box center [511, 155] width 10 height 10
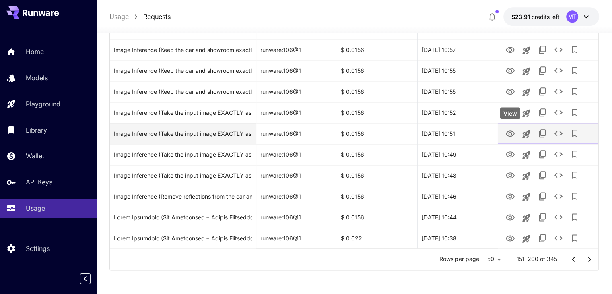
click at [511, 131] on icon "View" at bounding box center [510, 133] width 9 height 6
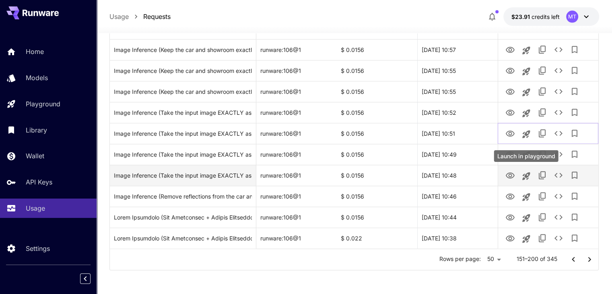
scroll to position [876, 0]
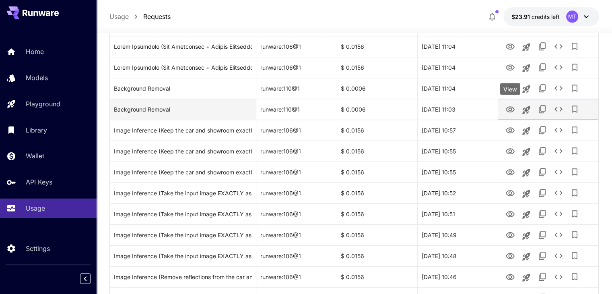
click at [506, 111] on icon "View" at bounding box center [511, 110] width 10 height 10
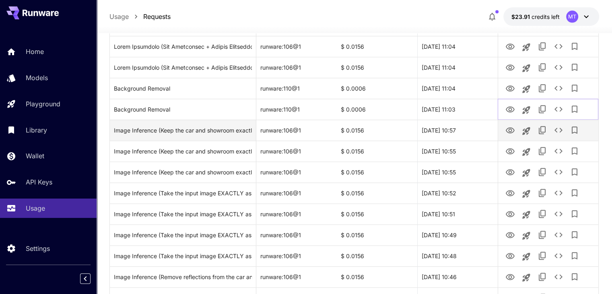
scroll to position [836, 0]
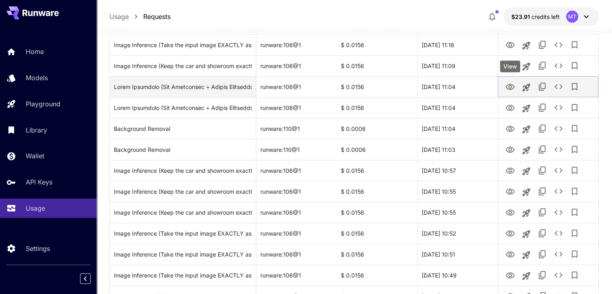
click at [509, 87] on icon "View" at bounding box center [510, 87] width 9 height 6
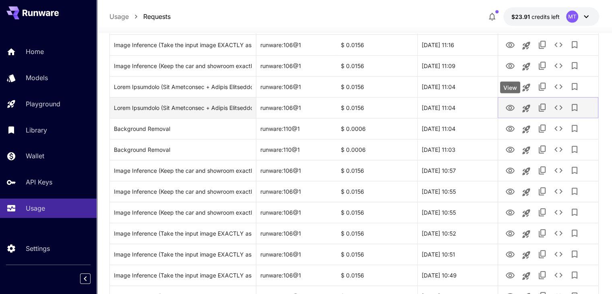
click at [513, 108] on icon "View" at bounding box center [510, 108] width 9 height 6
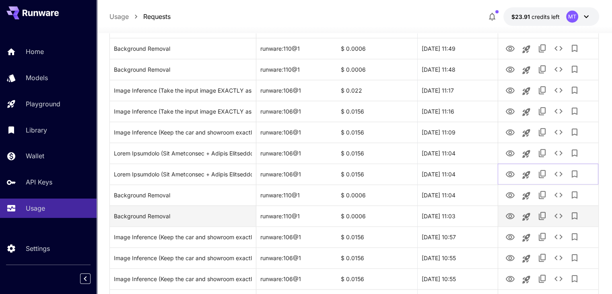
scroll to position [755, 0]
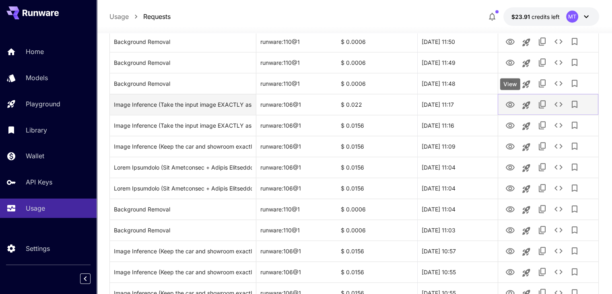
click at [507, 105] on icon "View" at bounding box center [510, 104] width 9 height 6
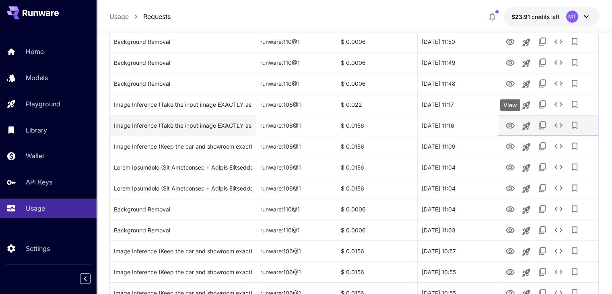
click at [507, 126] on icon "View" at bounding box center [510, 125] width 9 height 6
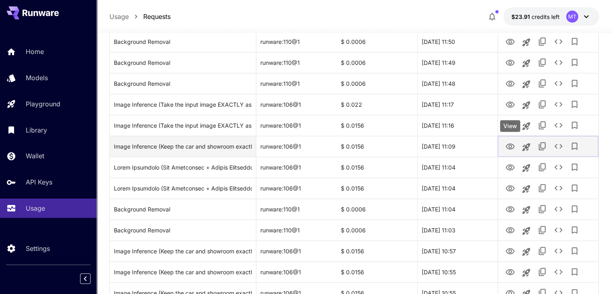
click at [514, 144] on icon "View" at bounding box center [511, 147] width 10 height 10
click at [510, 146] on icon "View" at bounding box center [511, 147] width 10 height 10
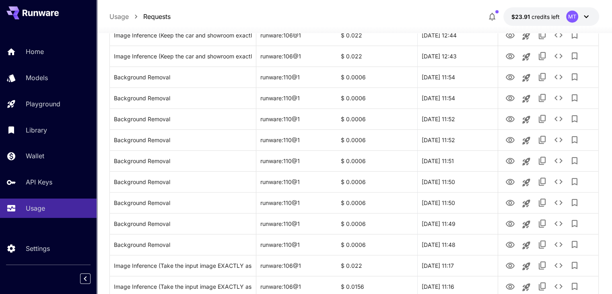
scroll to position [554, 0]
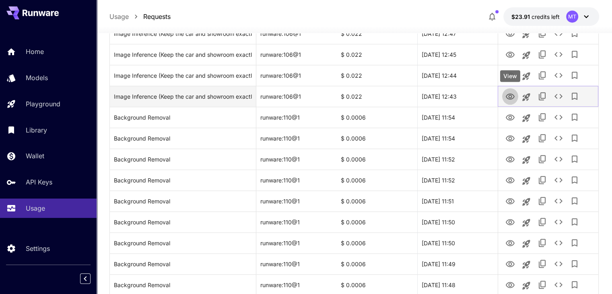
click at [509, 93] on icon "View" at bounding box center [511, 97] width 10 height 10
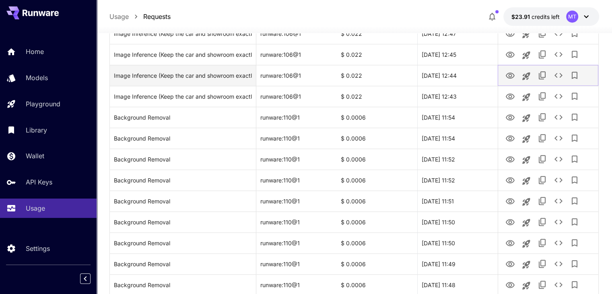
click at [506, 75] on icon "View" at bounding box center [510, 75] width 9 height 6
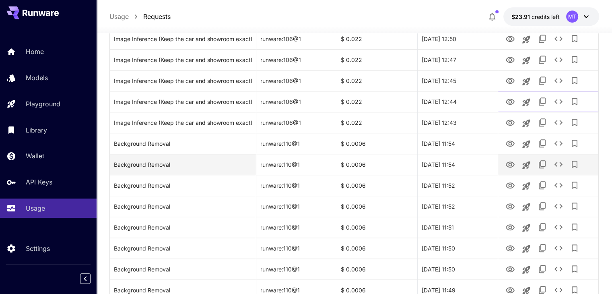
scroll to position [514, 0]
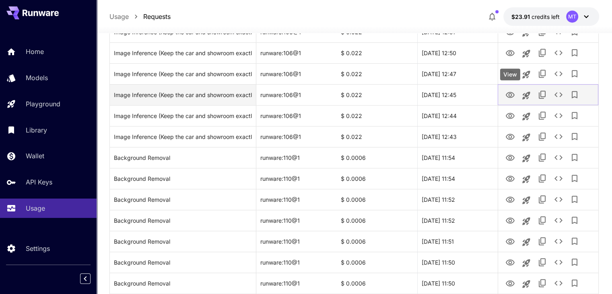
click at [507, 96] on icon "View" at bounding box center [510, 95] width 9 height 6
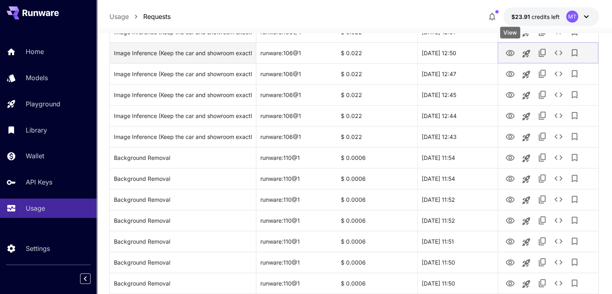
click at [512, 55] on icon "View" at bounding box center [511, 53] width 10 height 10
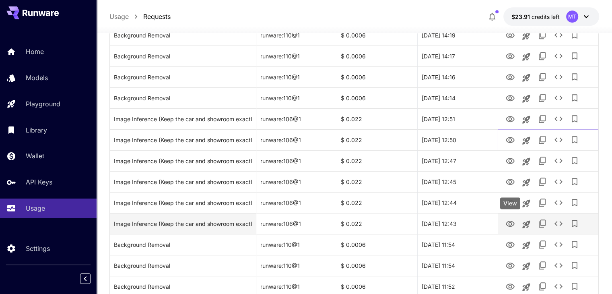
scroll to position [393, 0]
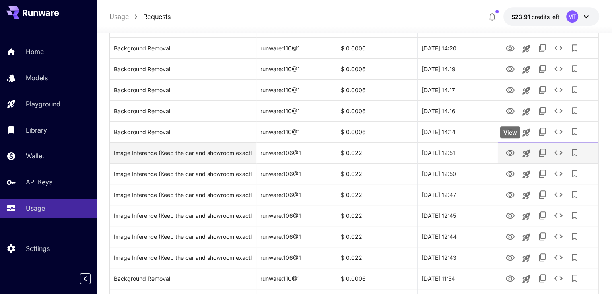
click at [510, 153] on icon "View" at bounding box center [511, 153] width 10 height 10
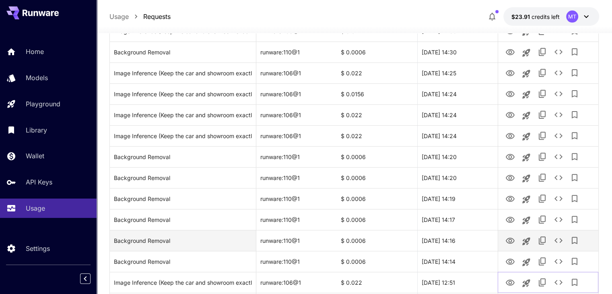
scroll to position [232, 0]
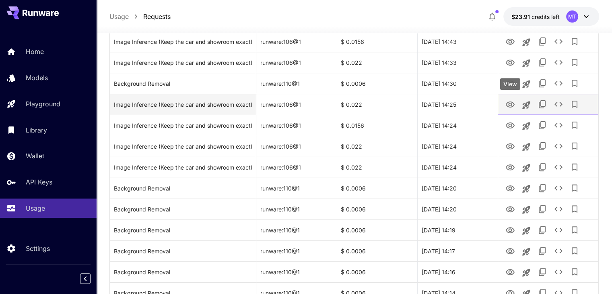
click at [510, 106] on icon "View" at bounding box center [511, 105] width 10 height 10
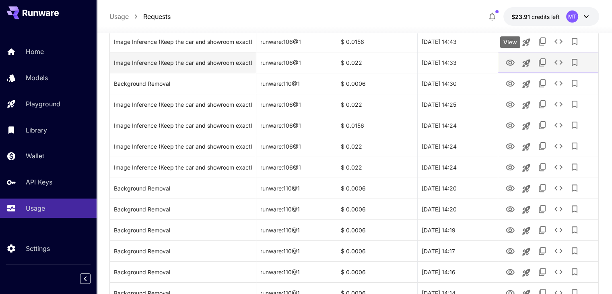
click at [508, 59] on icon "View" at bounding box center [511, 63] width 10 height 10
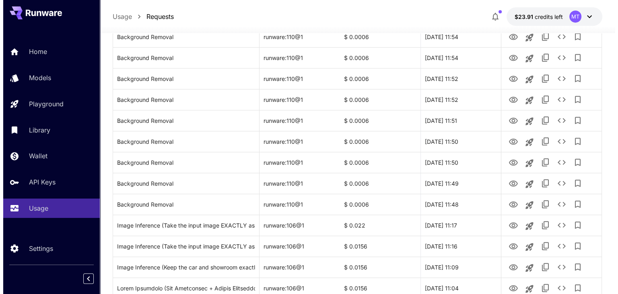
scroll to position [795, 0]
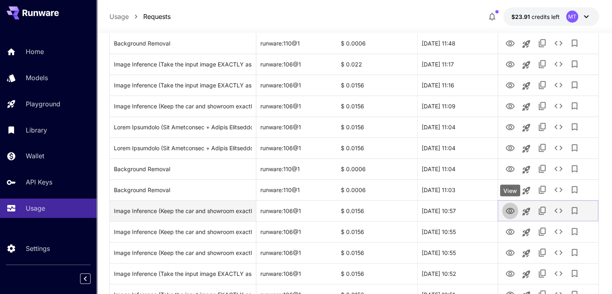
click at [512, 211] on icon "View" at bounding box center [510, 211] width 9 height 6
click at [554, 211] on icon "See details" at bounding box center [559, 211] width 10 height 10
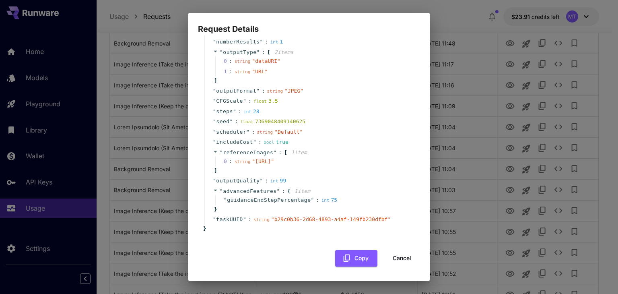
scroll to position [166, 0]
drag, startPoint x: 242, startPoint y: 153, endPoint x: 270, endPoint y: 161, distance: 29.2
click at [270, 161] on span "" [URL] "" at bounding box center [263, 161] width 22 height 6
